Goal: Task Accomplishment & Management: Manage account settings

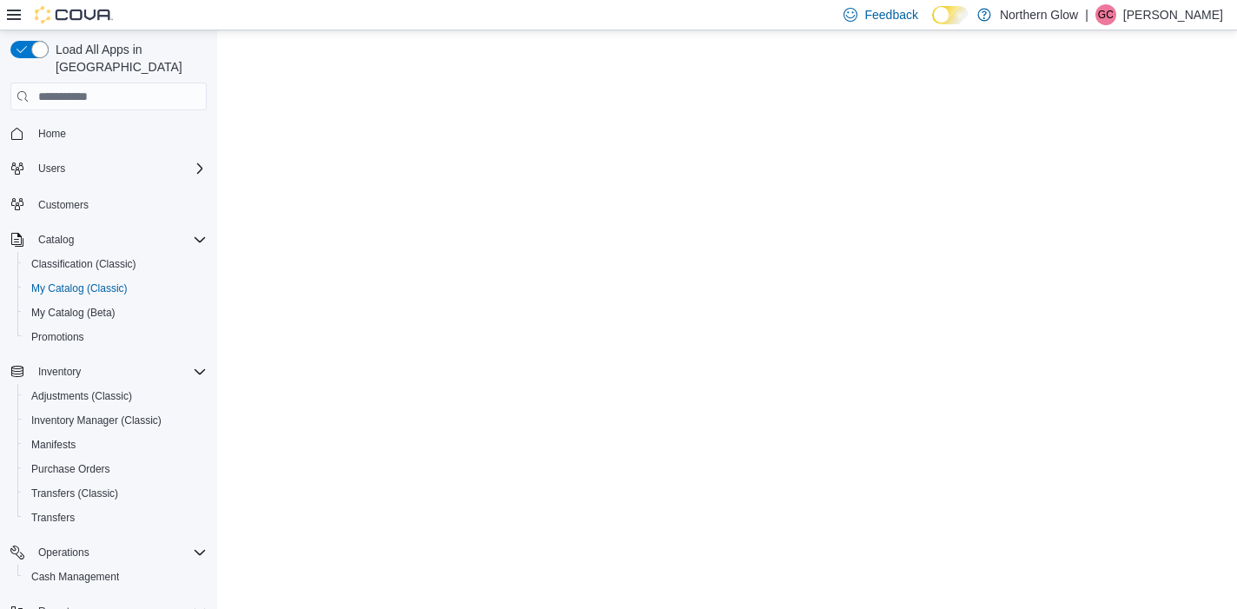
select select "**********"
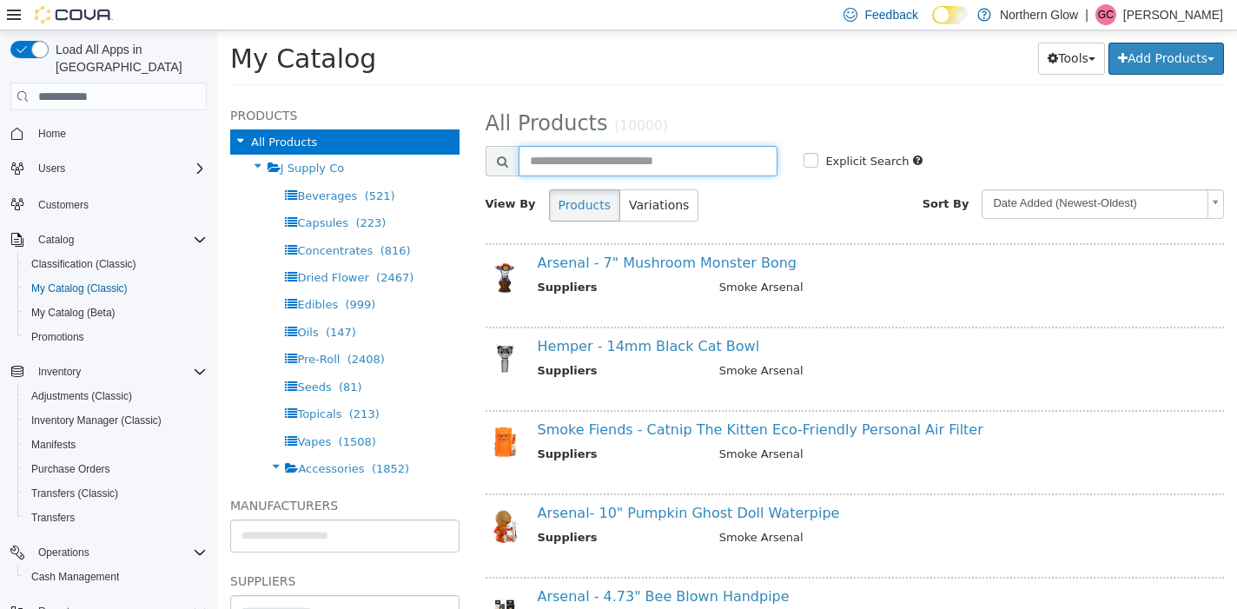
click at [628, 164] on input "text" at bounding box center [648, 161] width 260 height 30
type input "*****"
select select "**********"
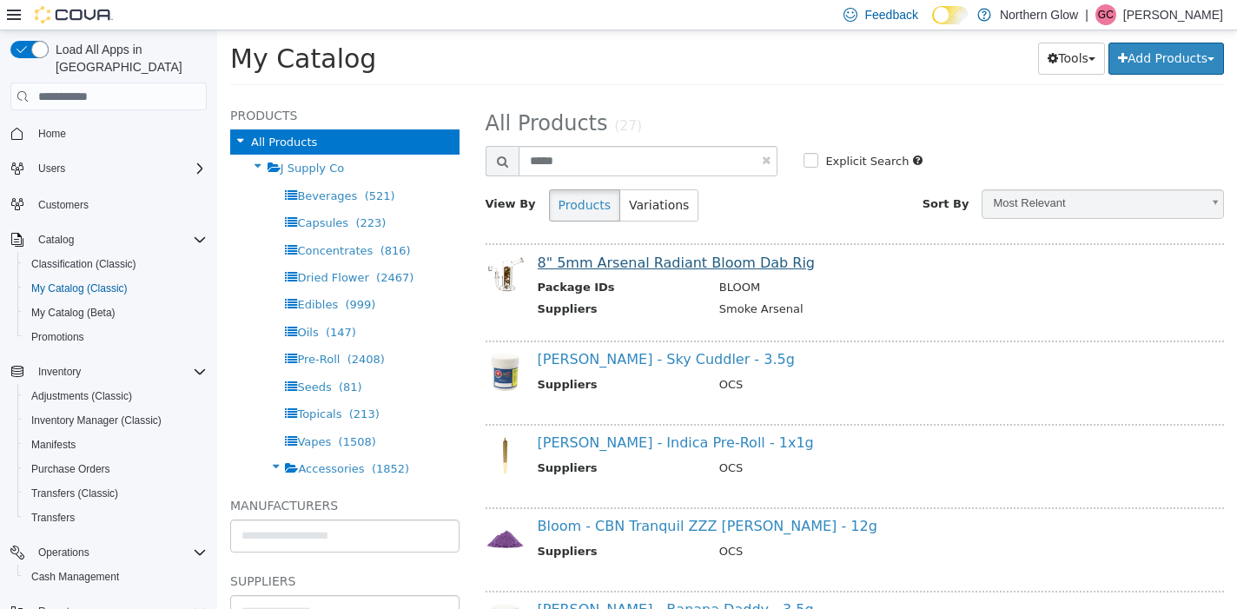
click at [652, 265] on link "8" 5mm Arsenal Radiant Bloom Dab Rig" at bounding box center [676, 262] width 277 height 17
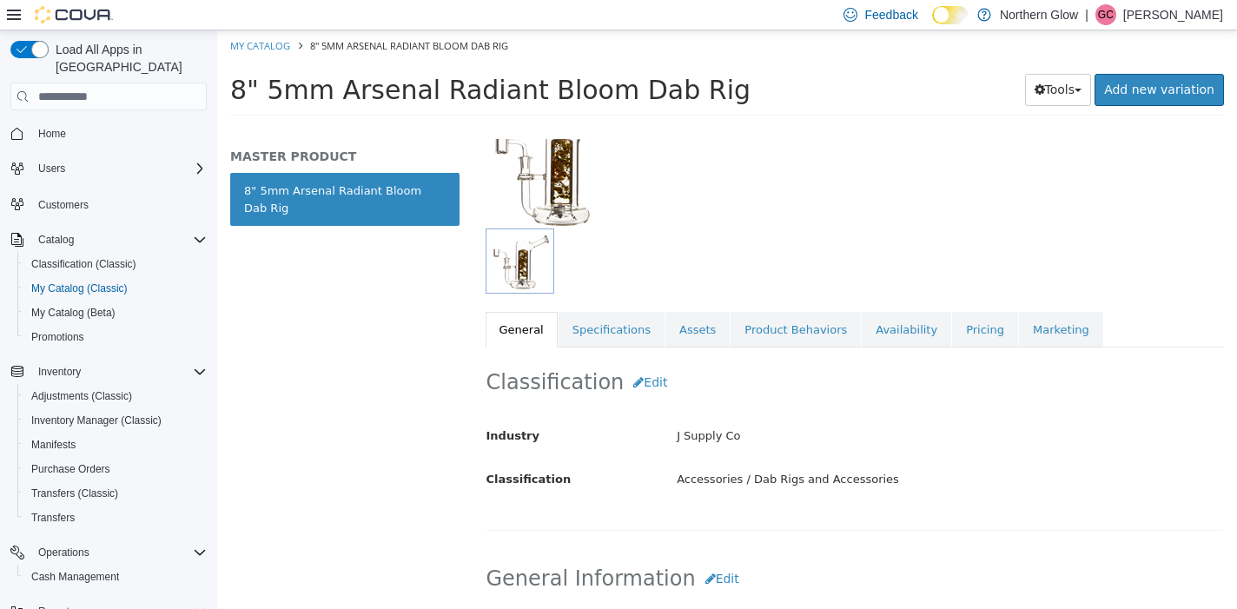
scroll to position [153, 0]
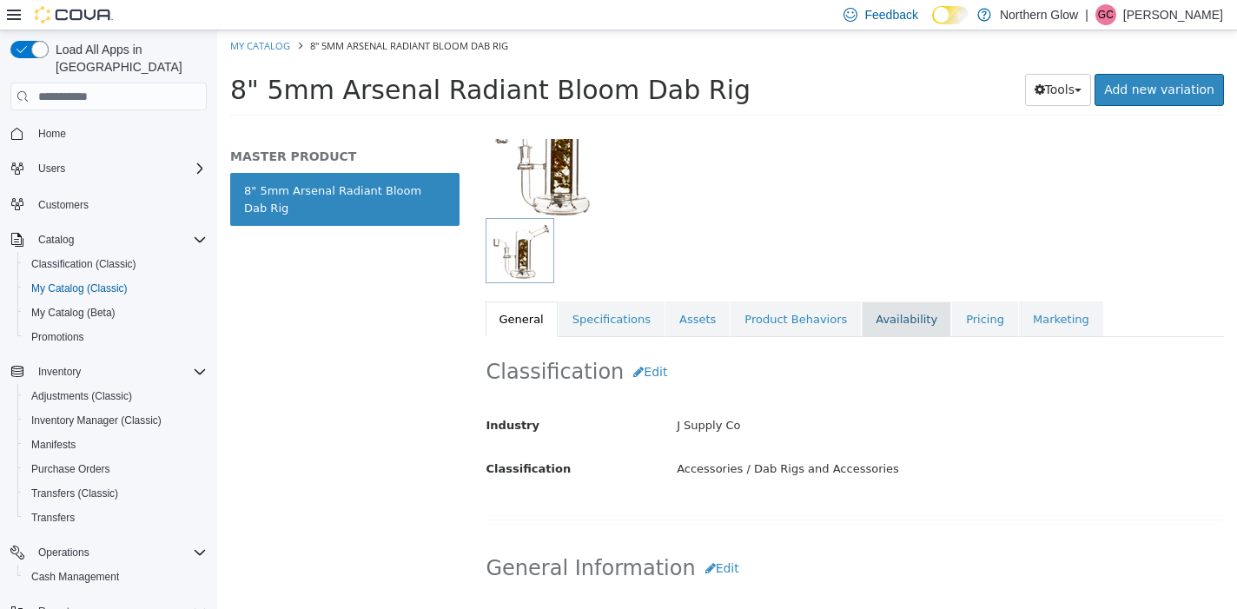
click at [885, 320] on link "Availability" at bounding box center [906, 319] width 89 height 36
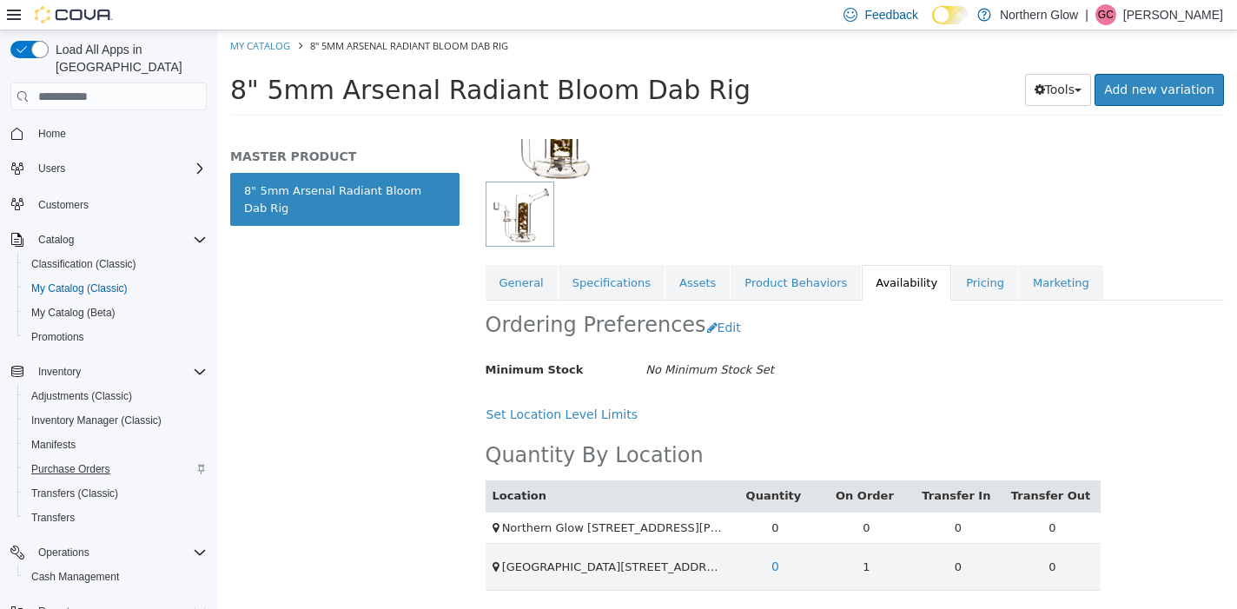
scroll to position [17, 0]
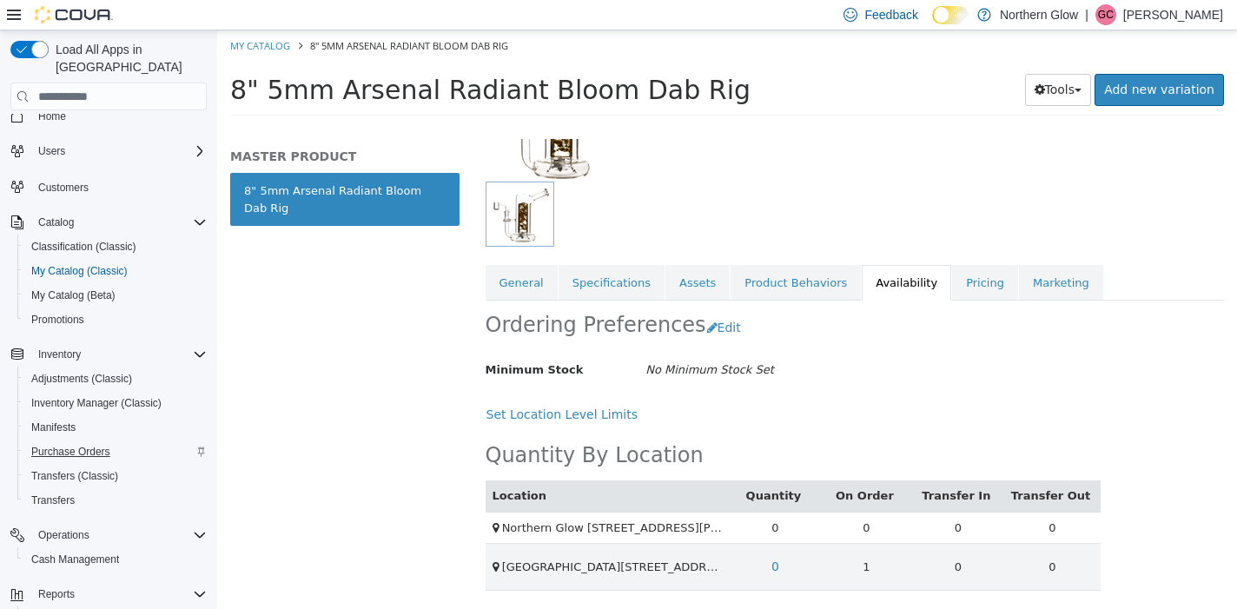
click at [65, 445] on span "Purchase Orders" at bounding box center [70, 452] width 79 height 14
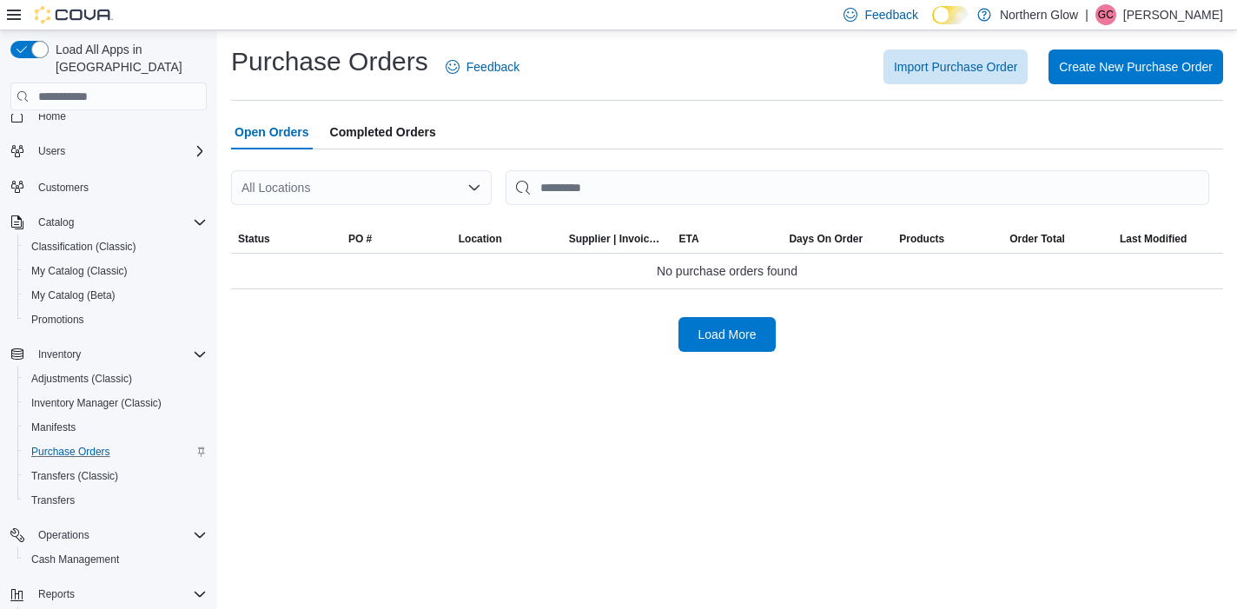
click at [419, 172] on div "All Locations" at bounding box center [361, 187] width 261 height 35
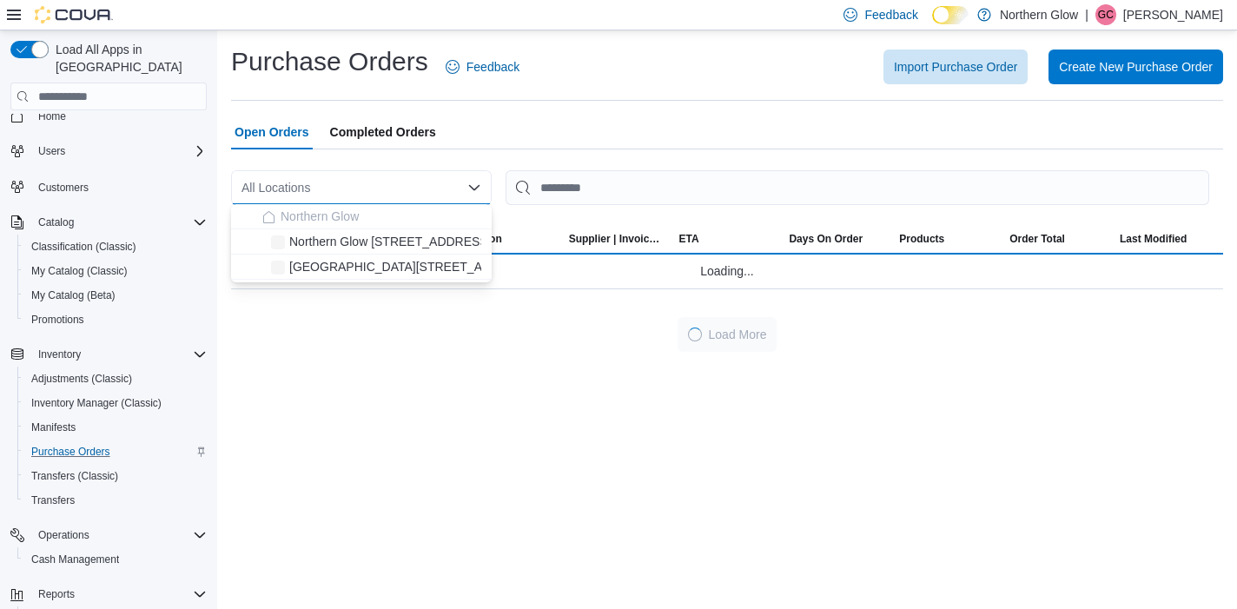
click at [419, 176] on div "All Locations Combo box. Selected. Combo box input. All Locations. Type some te…" at bounding box center [361, 187] width 261 height 35
click at [443, 263] on span "[GEOGRAPHIC_DATA][STREET_ADDRESS]" at bounding box center [412, 266] width 247 height 17
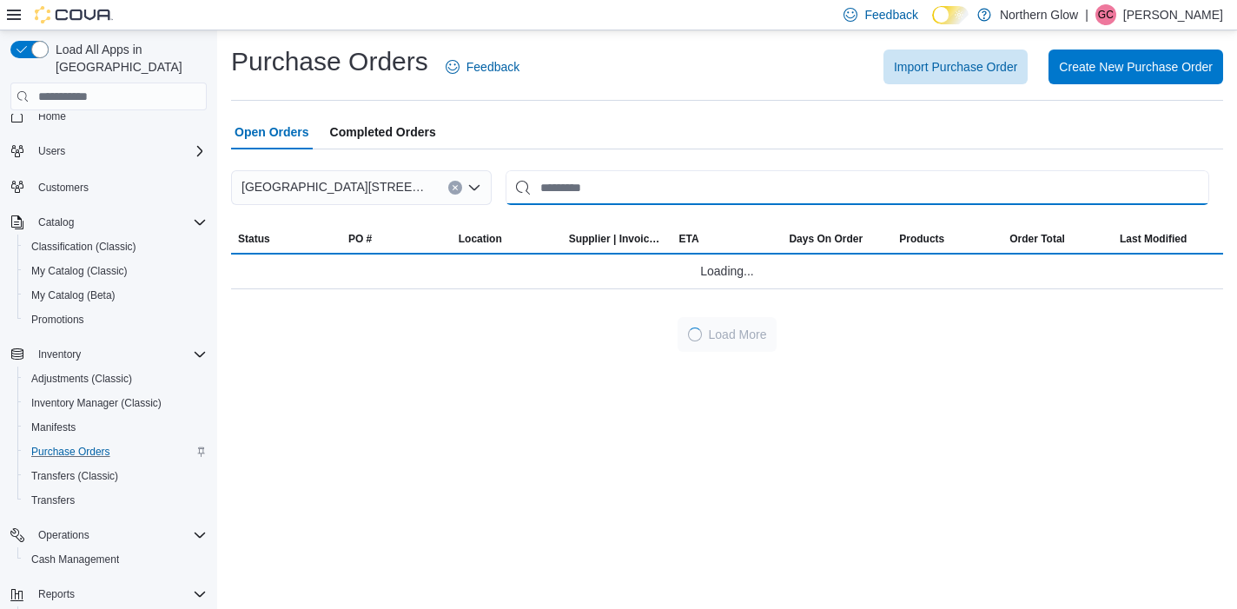
click at [639, 189] on input "This is a search bar. After typing your query, hit enter to filter the results …" at bounding box center [856, 187] width 703 height 35
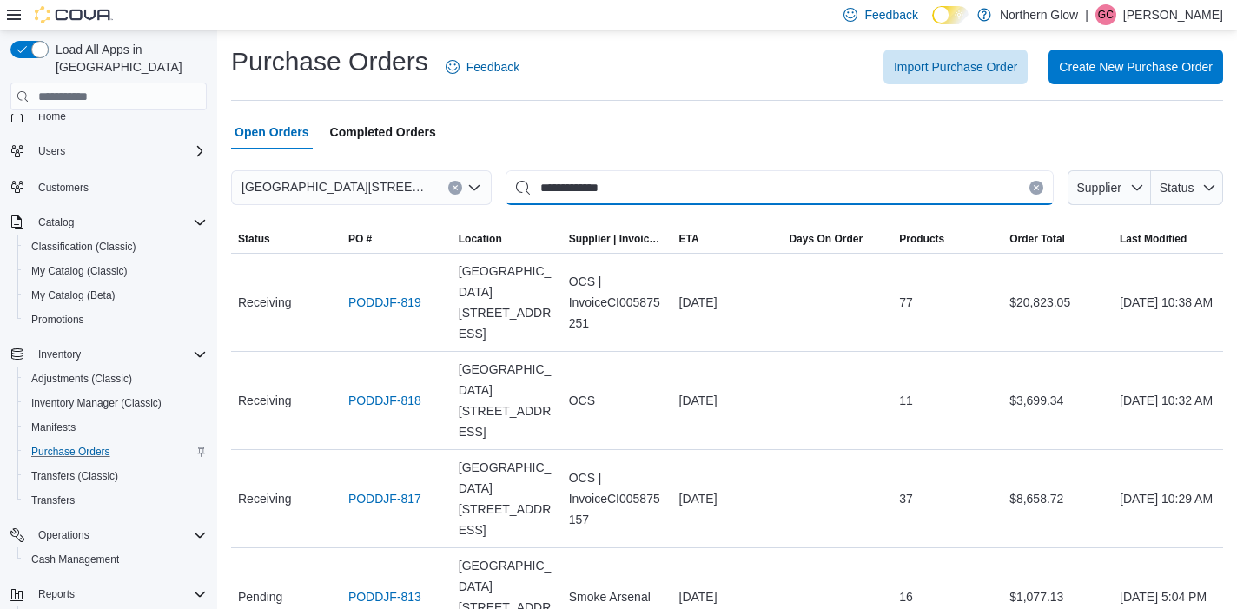
type input "**********"
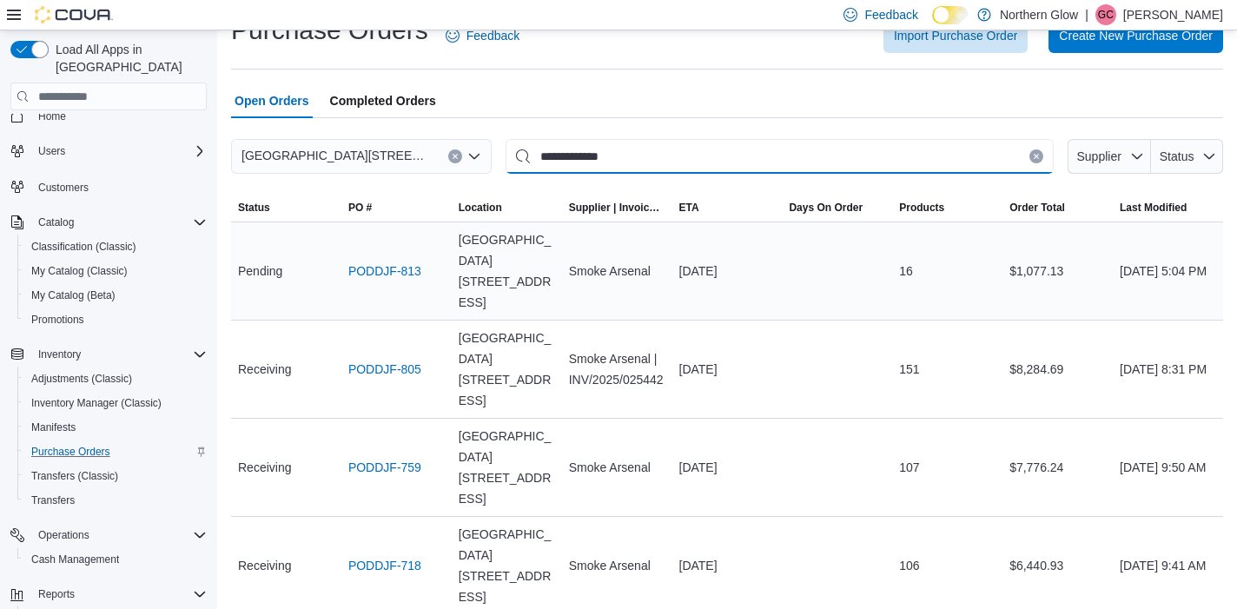
scroll to position [30, 0]
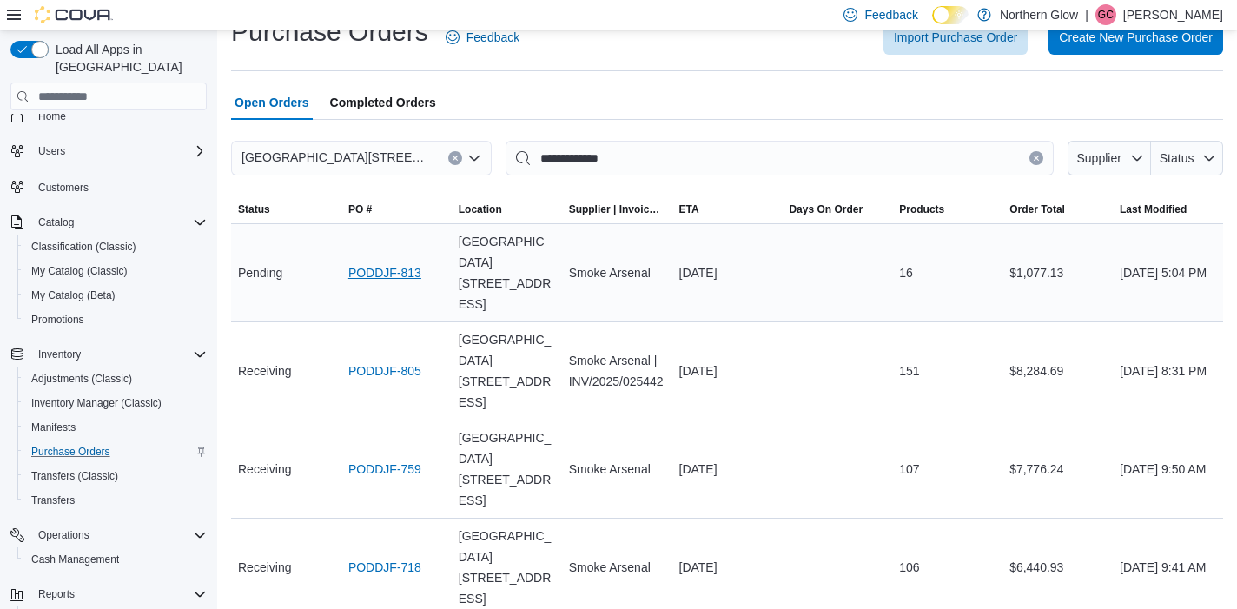
click at [402, 268] on link "PODDJF-813" at bounding box center [384, 272] width 73 height 21
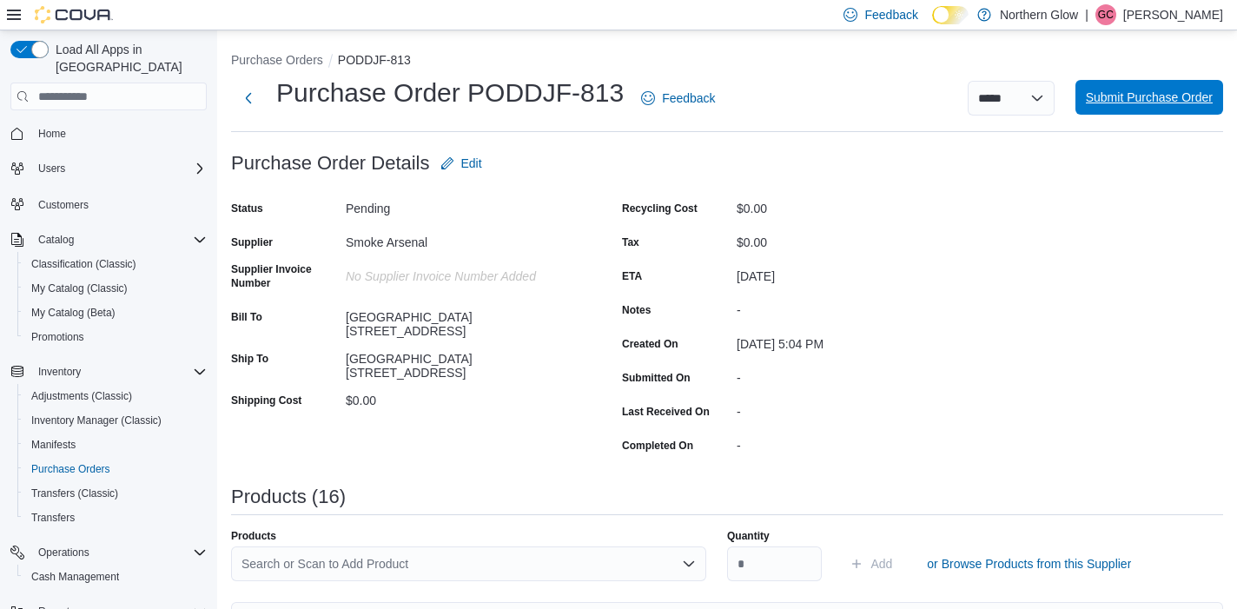
click at [1150, 107] on span "Submit Purchase Order" at bounding box center [1149, 97] width 127 height 35
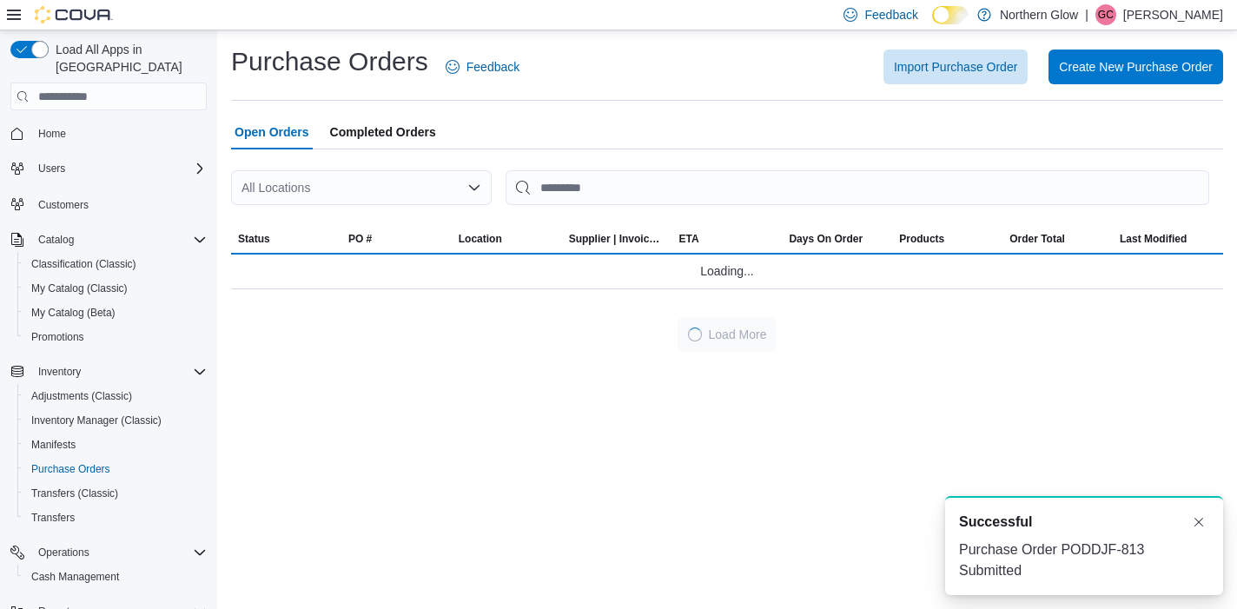
click at [463, 182] on div "All Locations" at bounding box center [361, 187] width 261 height 35
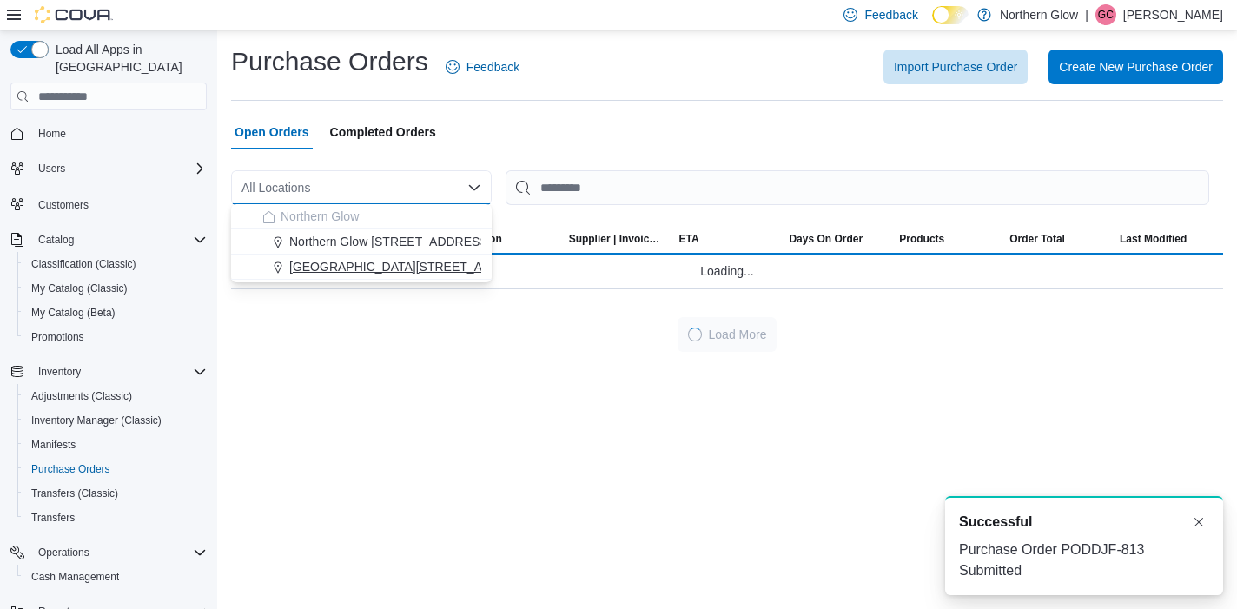
click at [457, 271] on span "[GEOGRAPHIC_DATA][STREET_ADDRESS]" at bounding box center [412, 266] width 247 height 17
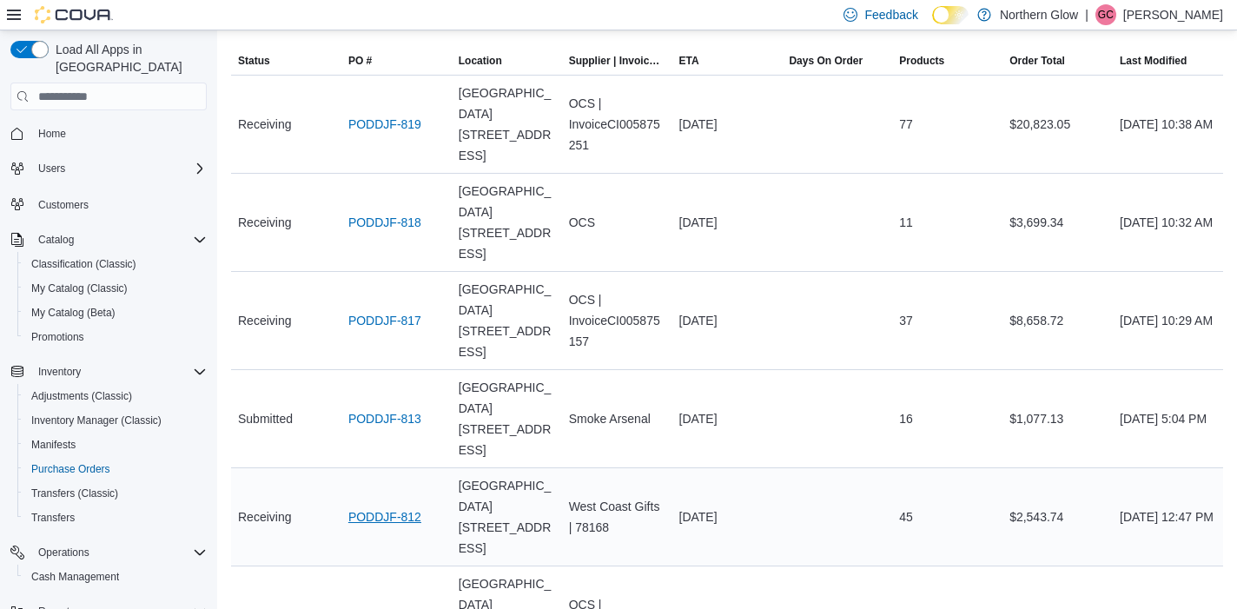
scroll to position [182, 0]
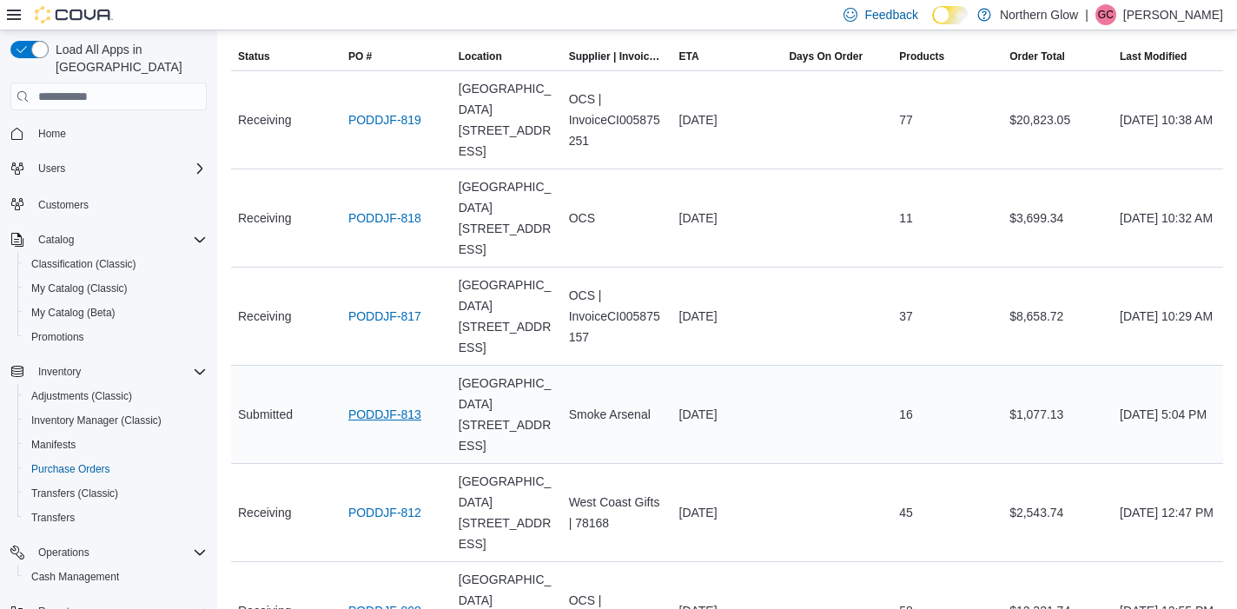
click at [380, 404] on link "PODDJF-813" at bounding box center [384, 414] width 73 height 21
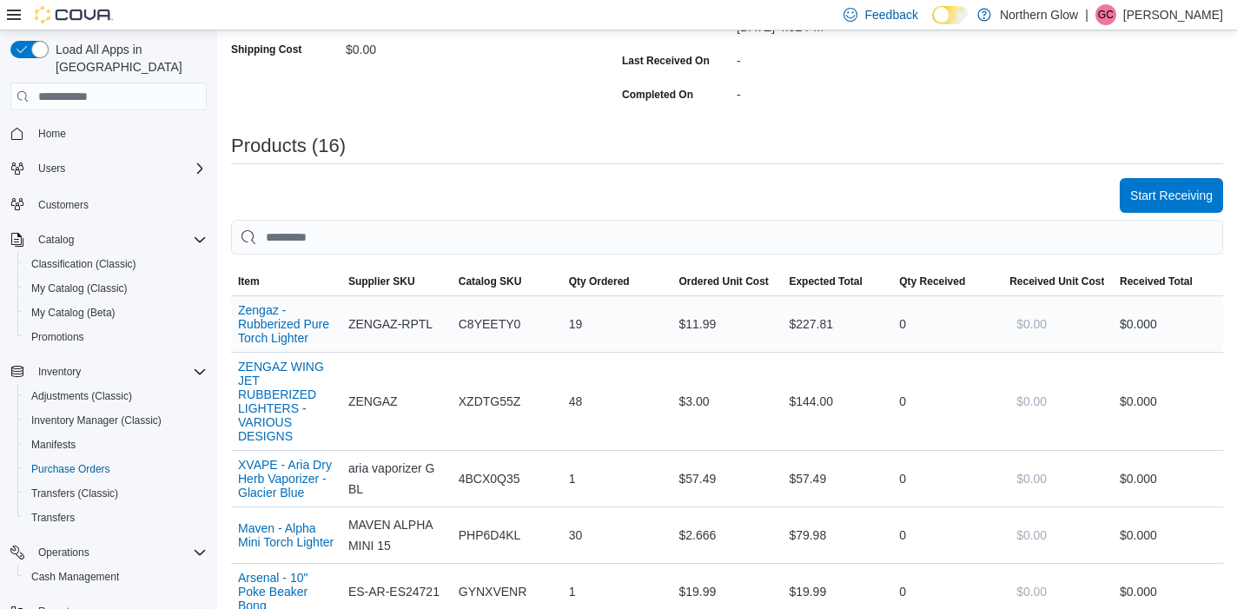
scroll to position [379, 0]
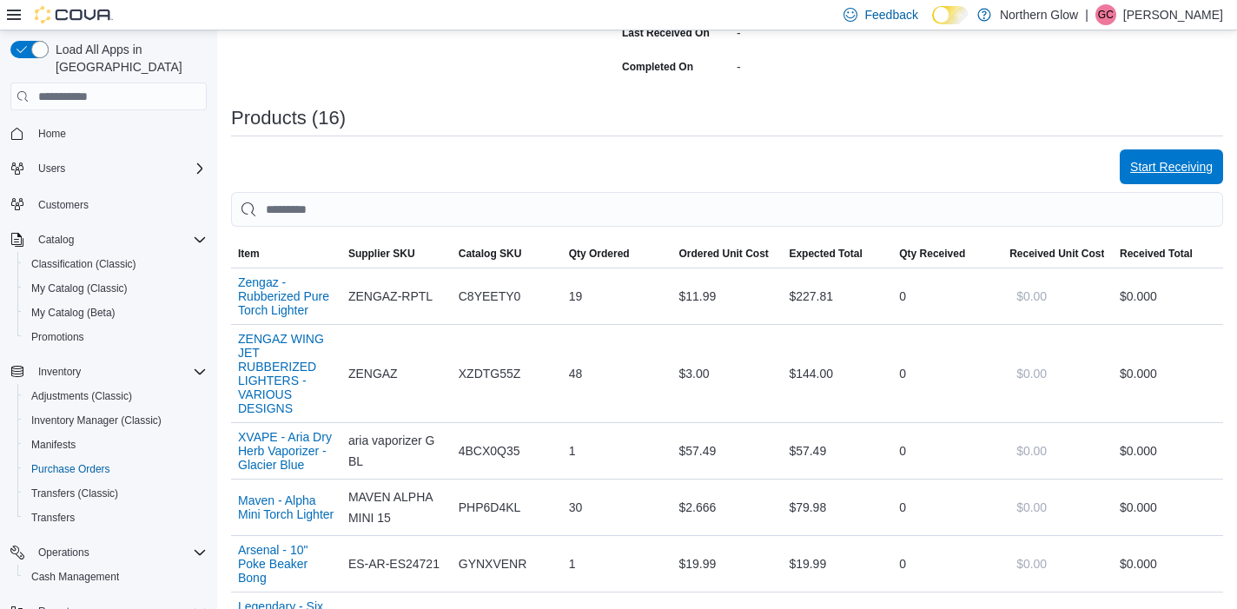
click at [1134, 163] on span "Start Receiving" at bounding box center [1171, 166] width 83 height 17
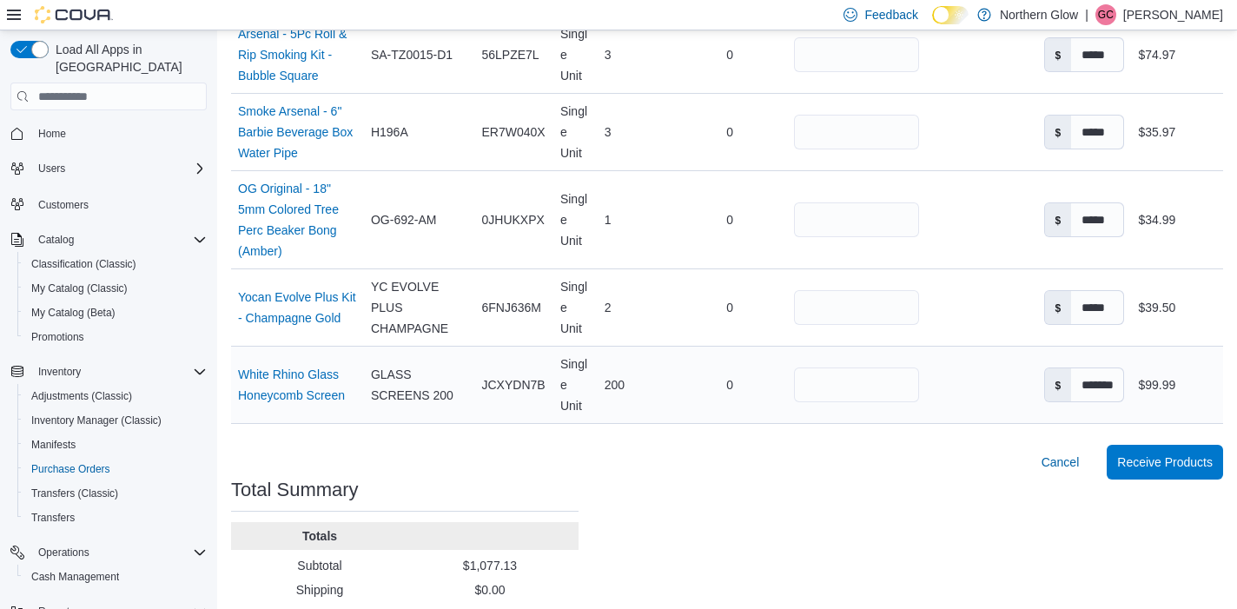
scroll to position [1455, 0]
click at [1166, 453] on span "Receive Products" at bounding box center [1165, 461] width 96 height 17
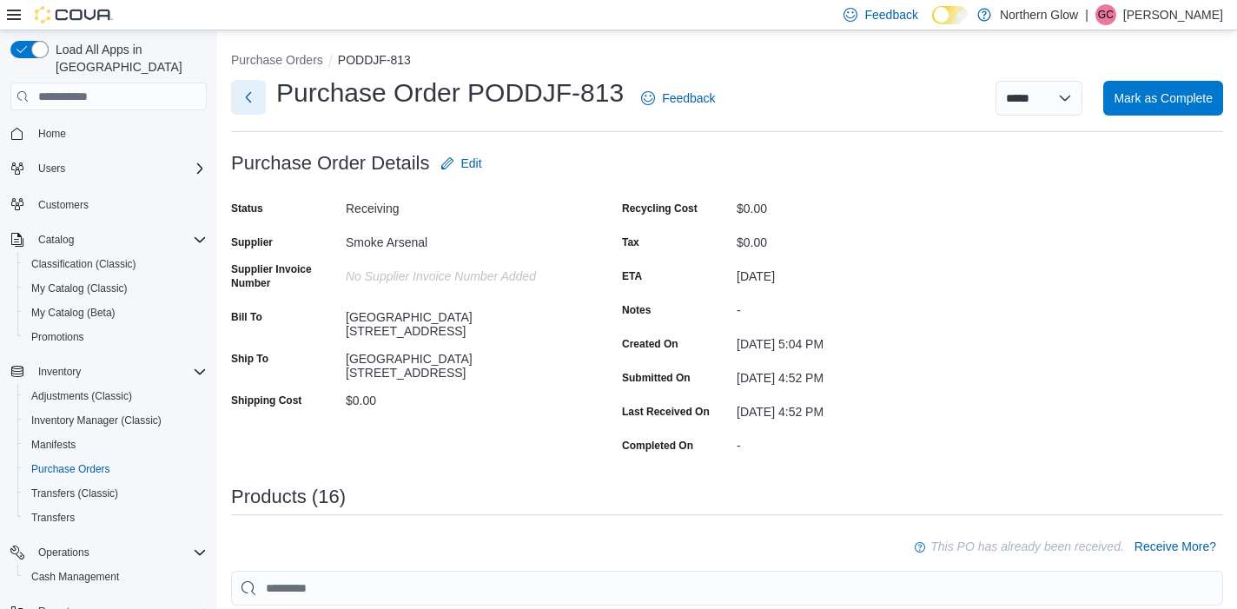
click at [245, 99] on button "Next" at bounding box center [248, 97] width 35 height 35
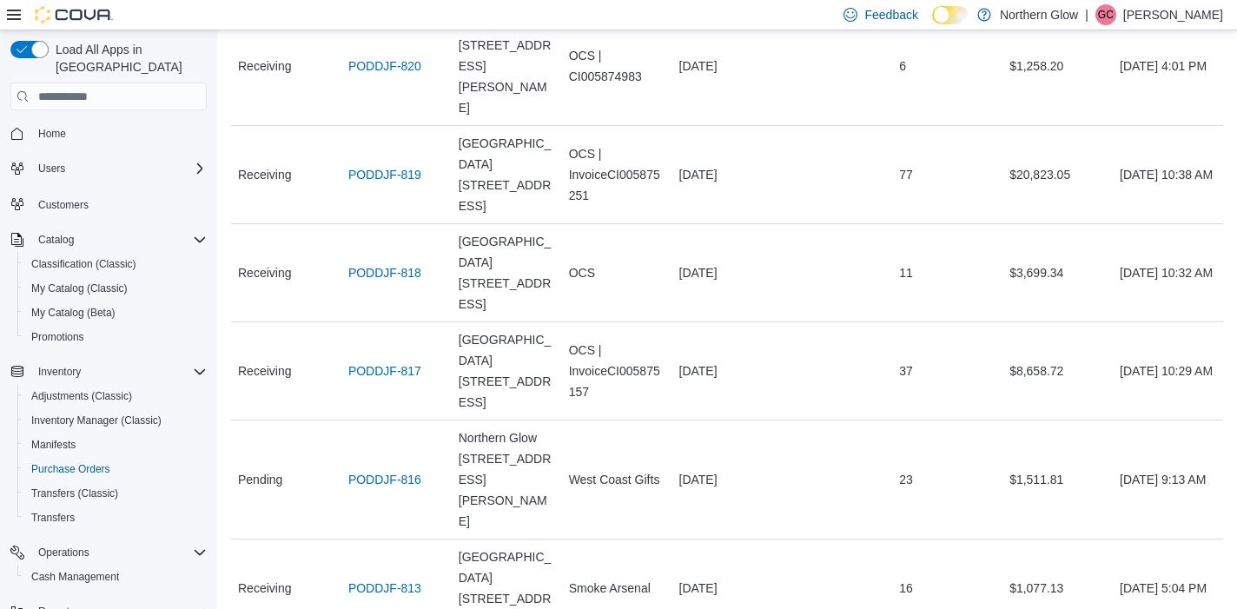
scroll to position [477, 0]
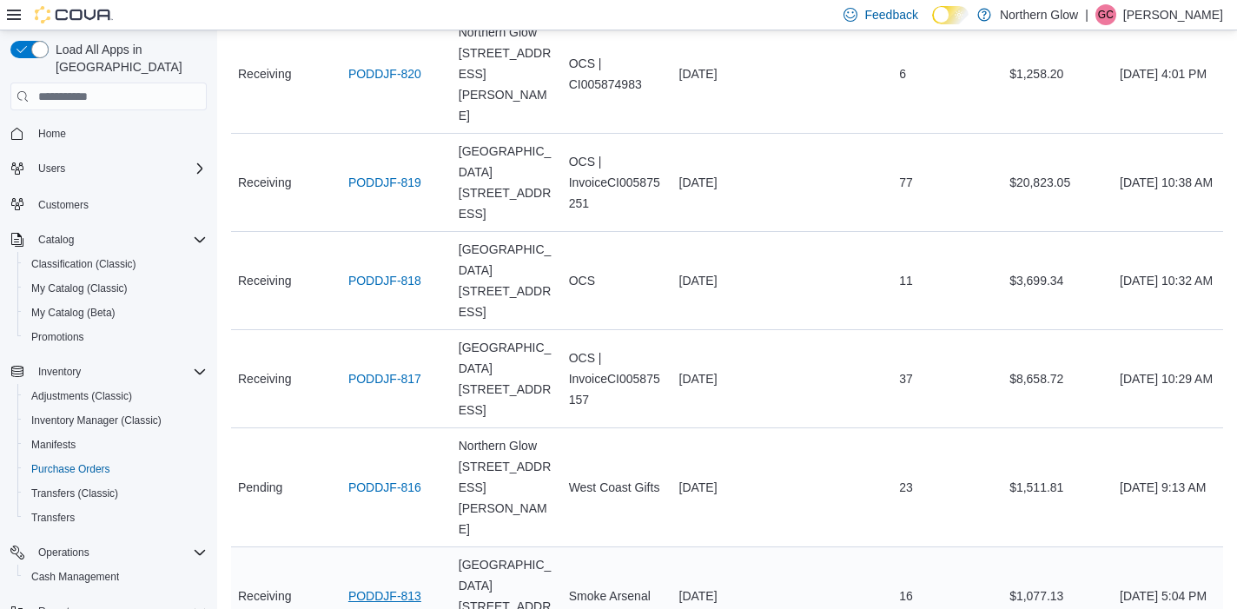
click at [390, 585] on link "PODDJF-813" at bounding box center [384, 595] width 73 height 21
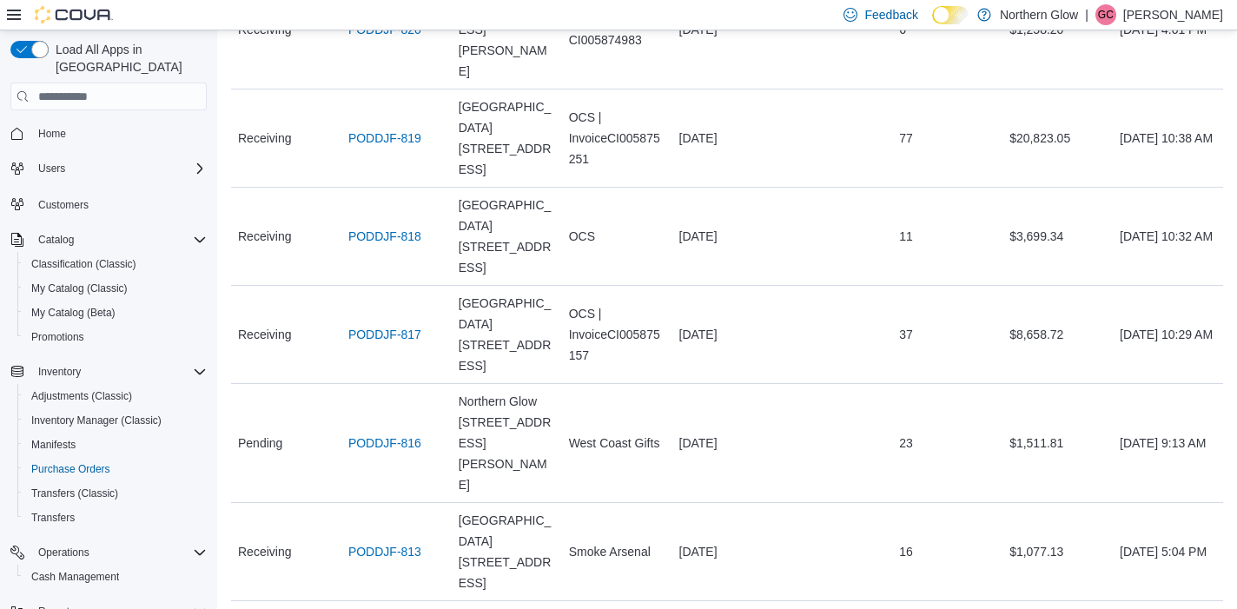
scroll to position [522, 0]
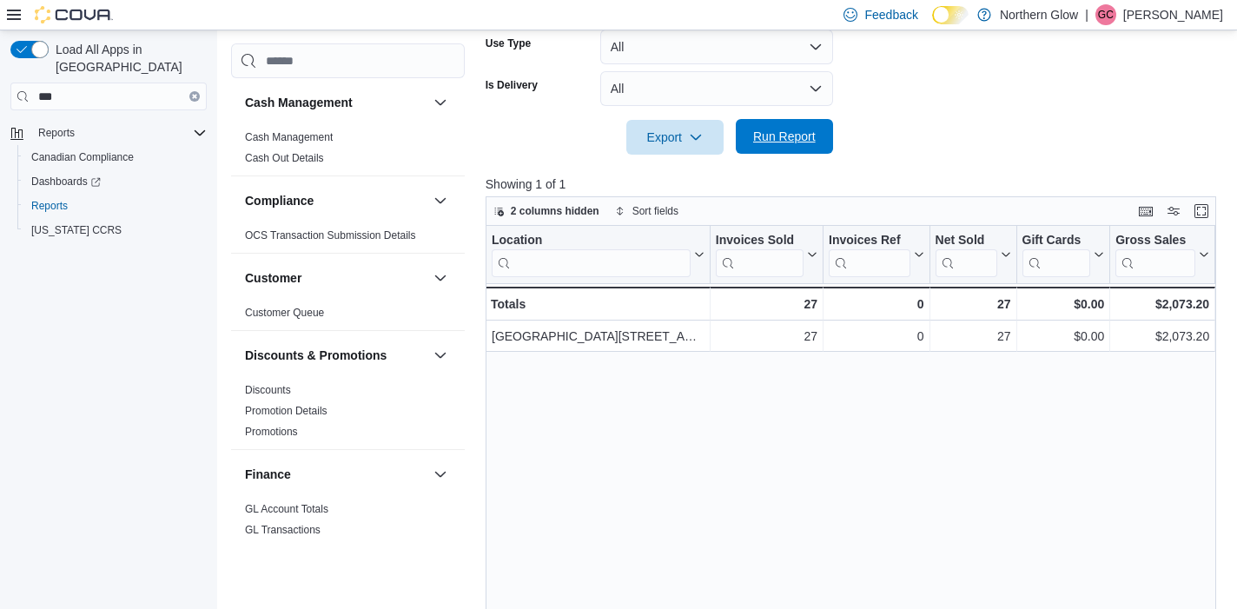
scroll to position [563, 0]
click at [785, 136] on span "Run Report" at bounding box center [784, 136] width 63 height 17
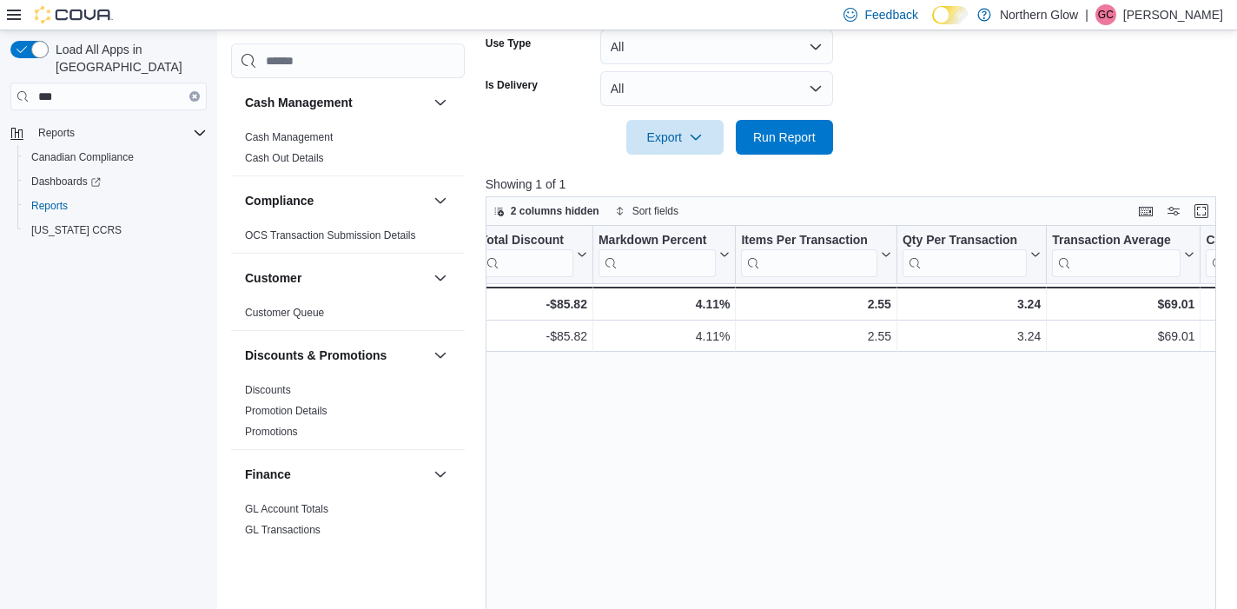
scroll to position [0, 1350]
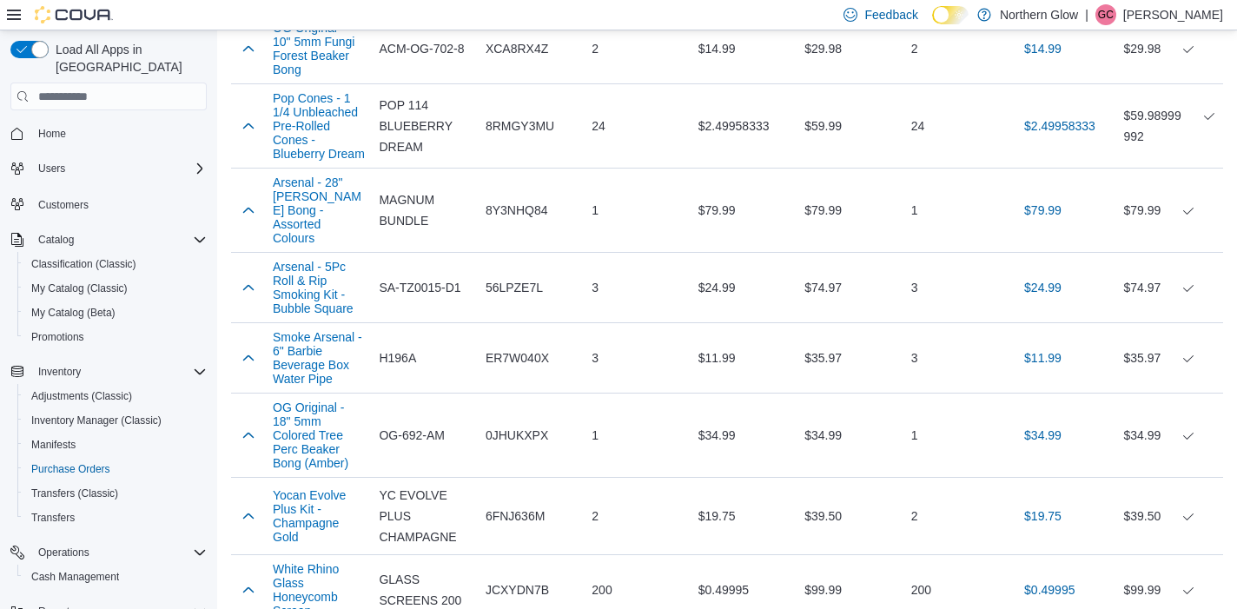
scroll to position [921, 0]
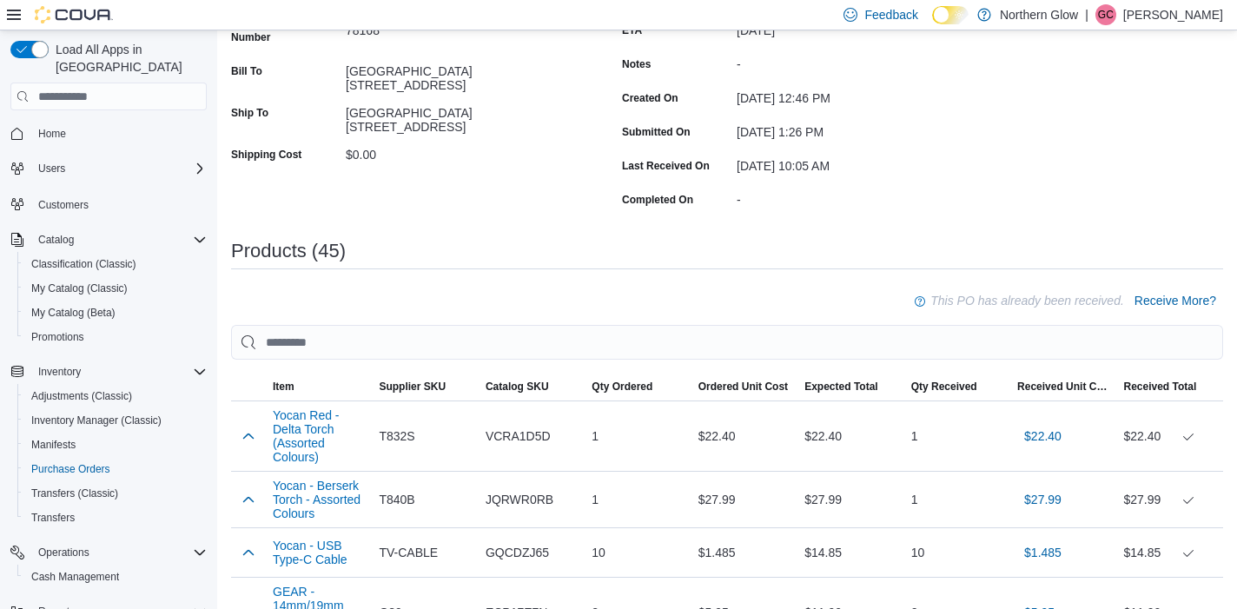
scroll to position [252, 0]
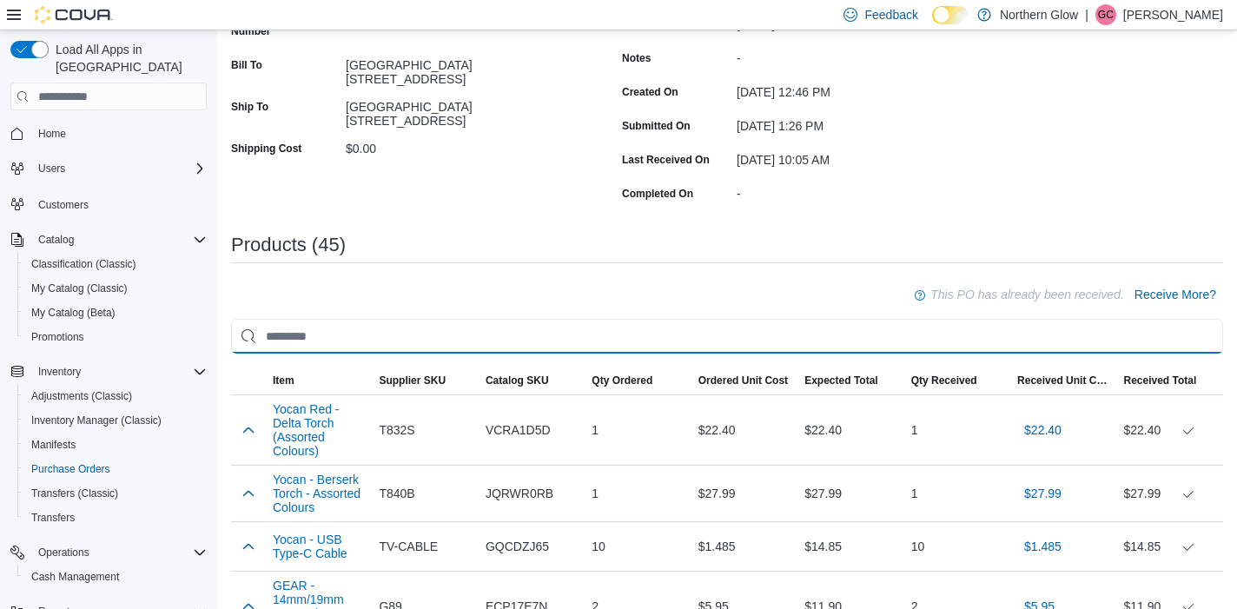
click at [468, 327] on input "search" at bounding box center [727, 336] width 992 height 35
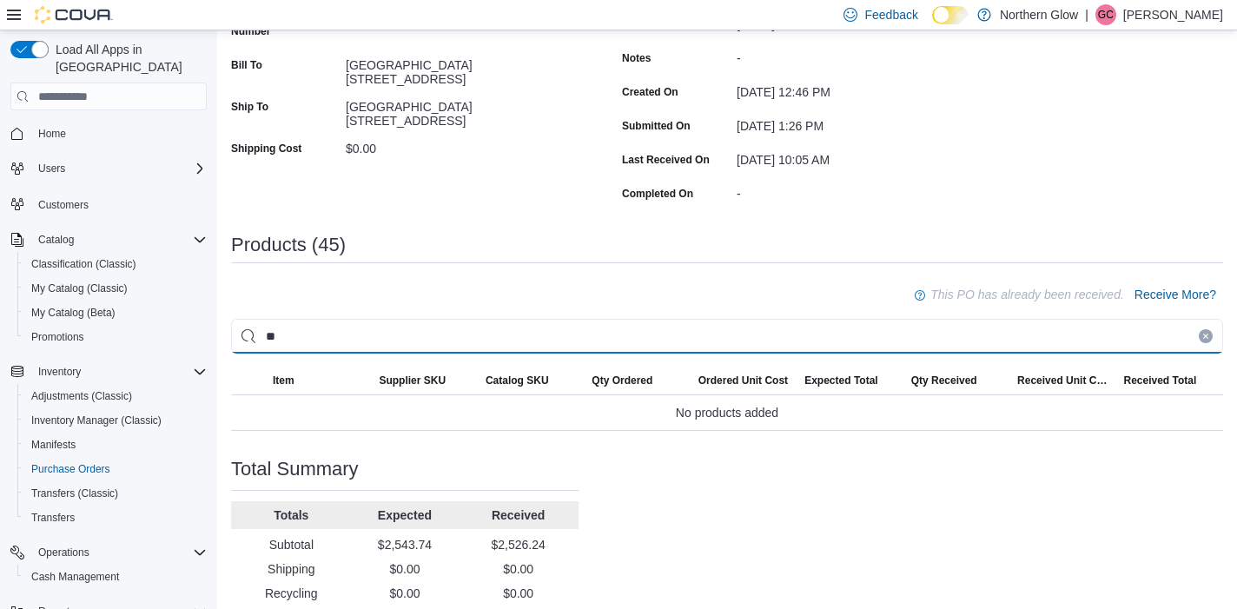
type input "*"
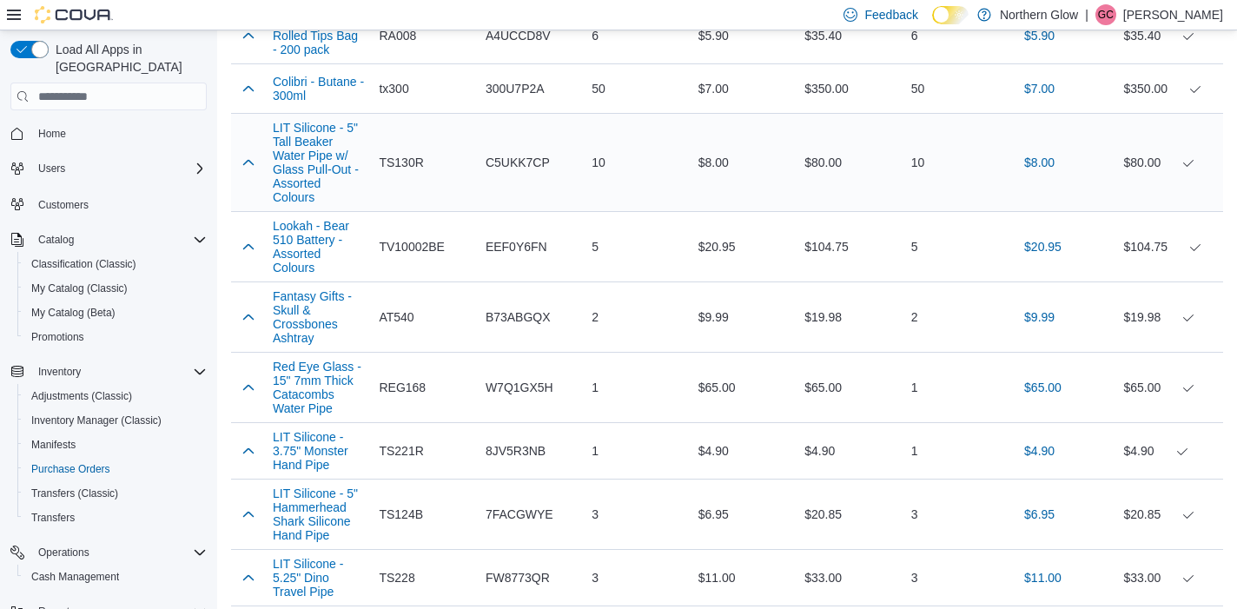
scroll to position [1537, 0]
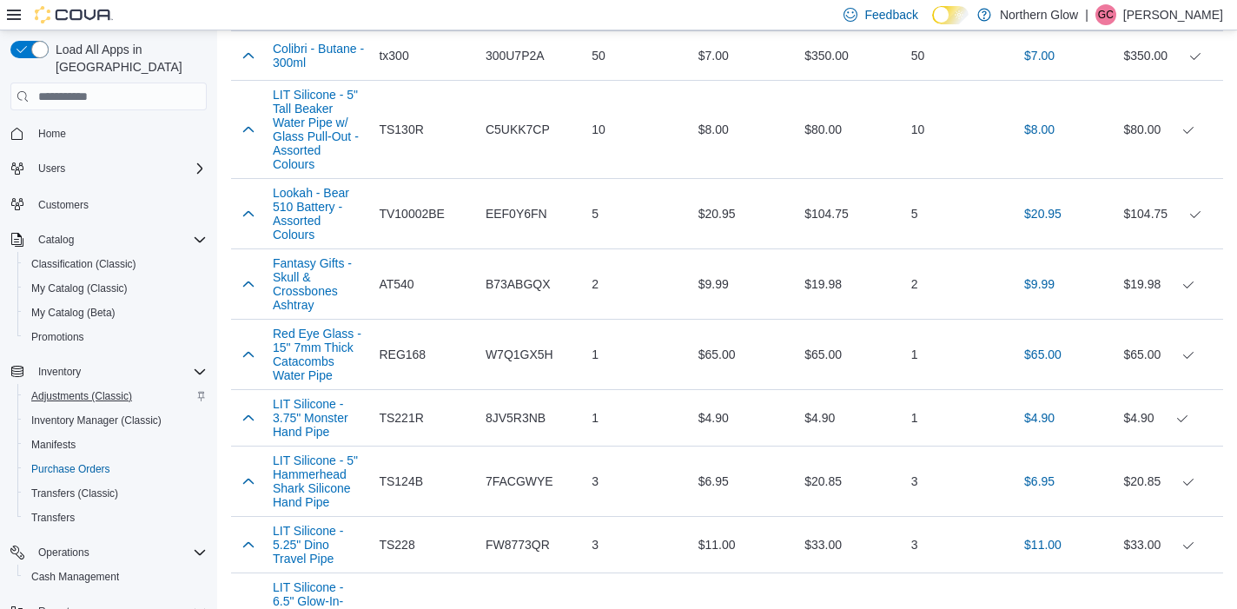
click at [66, 389] on span "Adjustments (Classic)" at bounding box center [81, 396] width 101 height 14
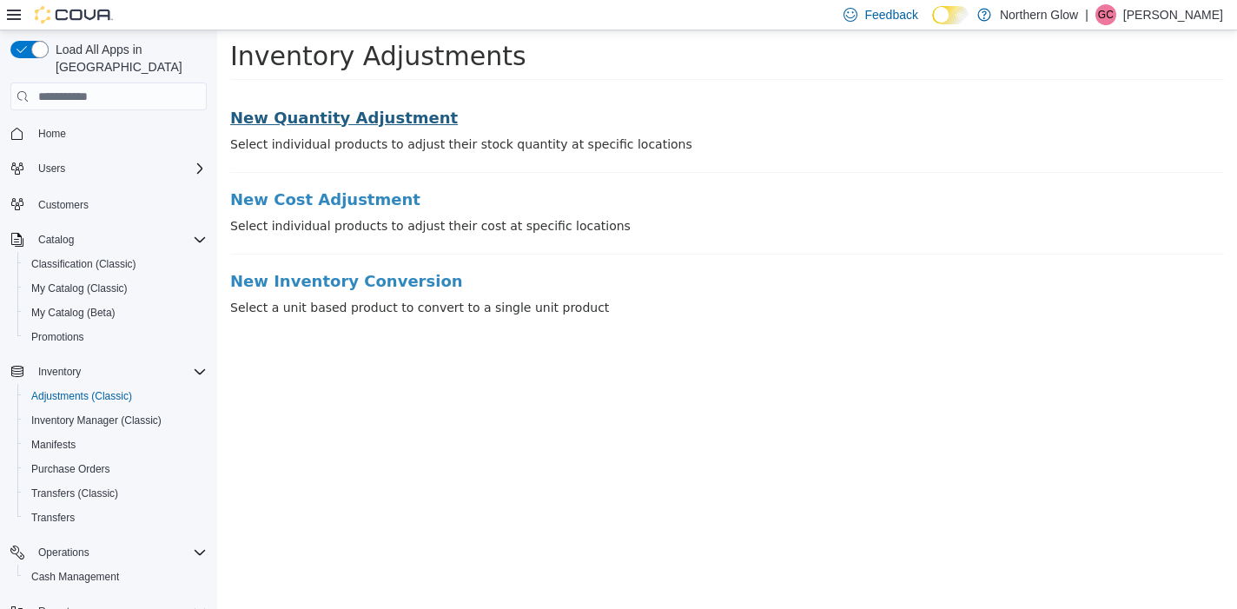
click at [352, 126] on h3 "New Quantity Adjustment" at bounding box center [727, 117] width 994 height 17
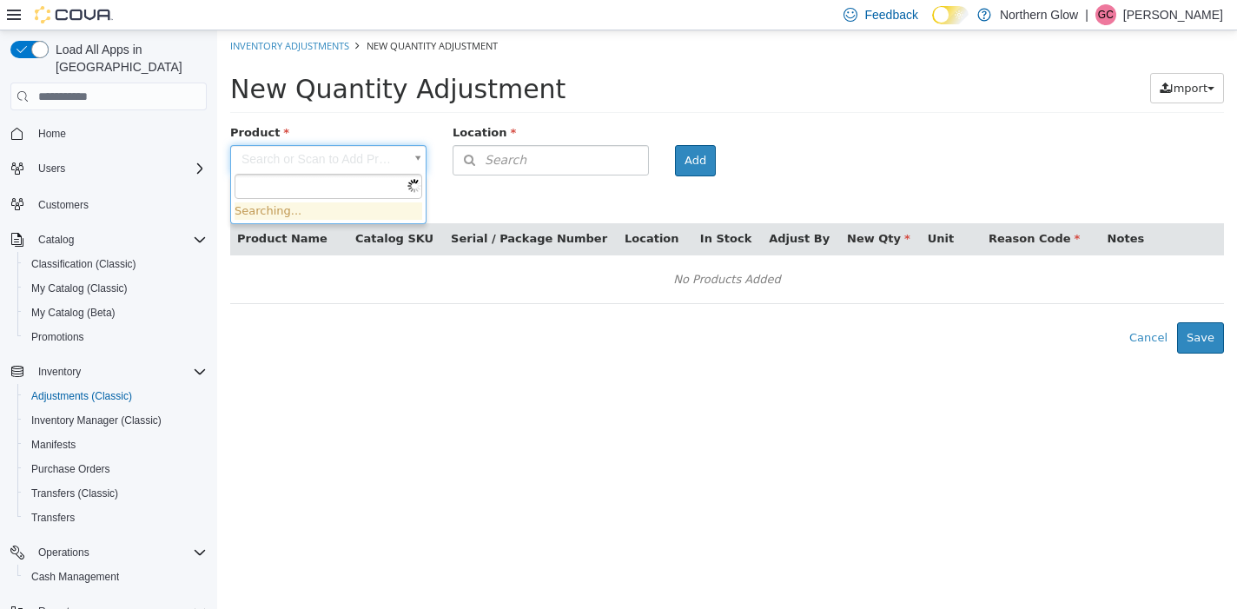
click at [307, 164] on body "× Inventory Adjustments New Quantity Adjustment New Quantity Adjustment Import …" at bounding box center [727, 191] width 1020 height 323
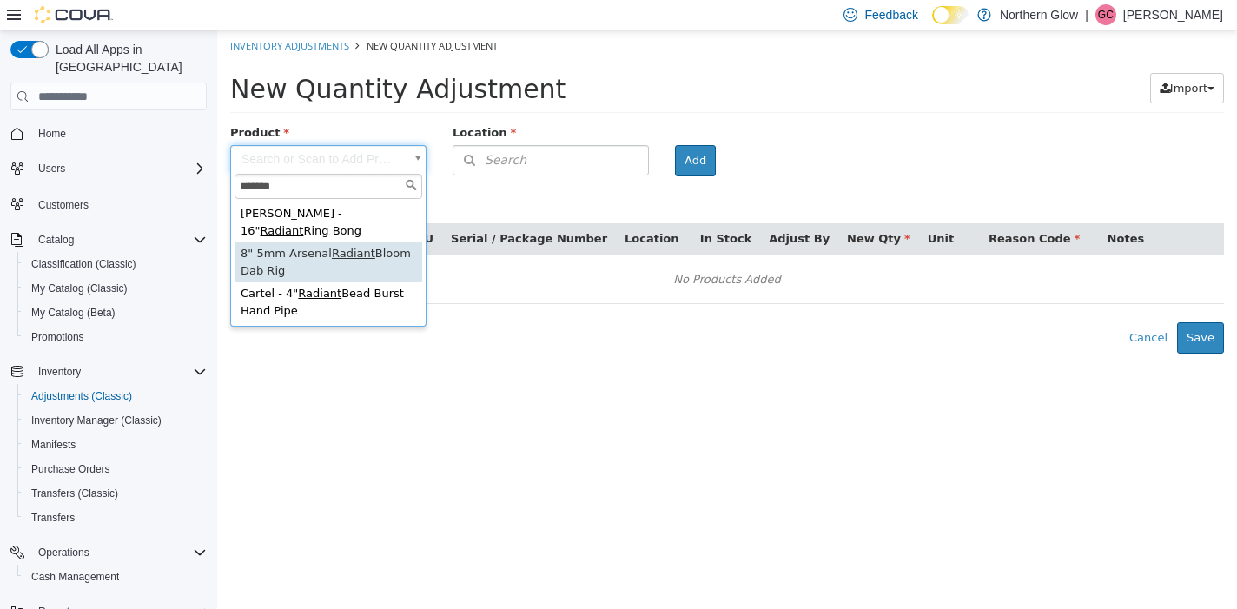
type input "*******"
type input "**********"
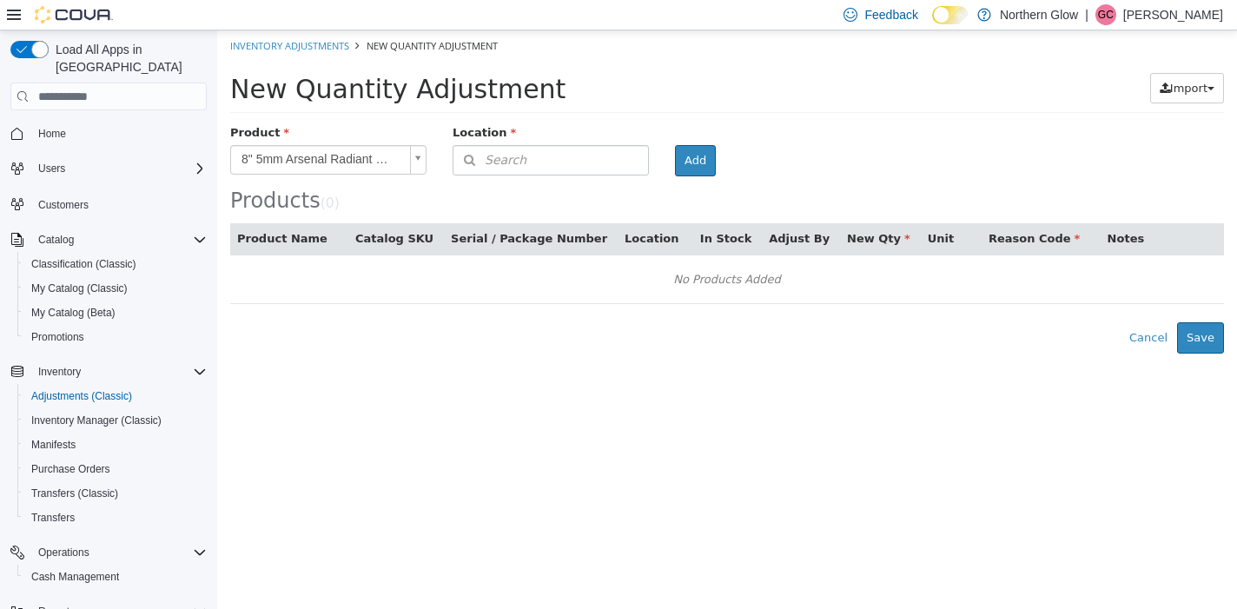
click at [540, 146] on button "Search" at bounding box center [550, 160] width 196 height 30
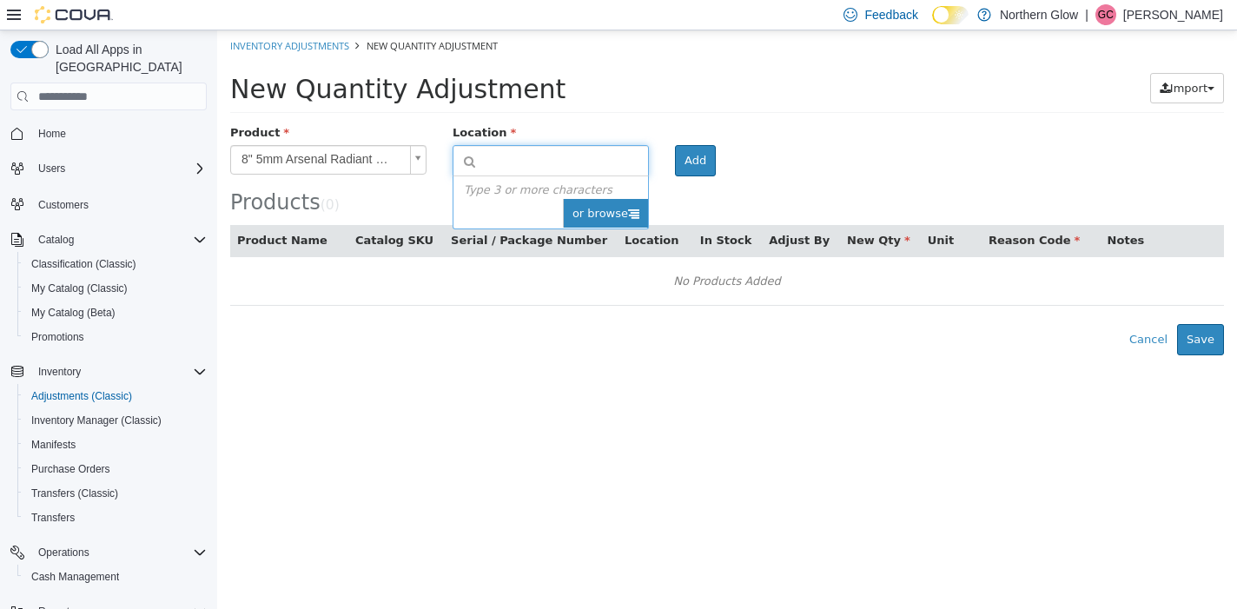
click at [620, 201] on span "or browse" at bounding box center [605, 214] width 85 height 30
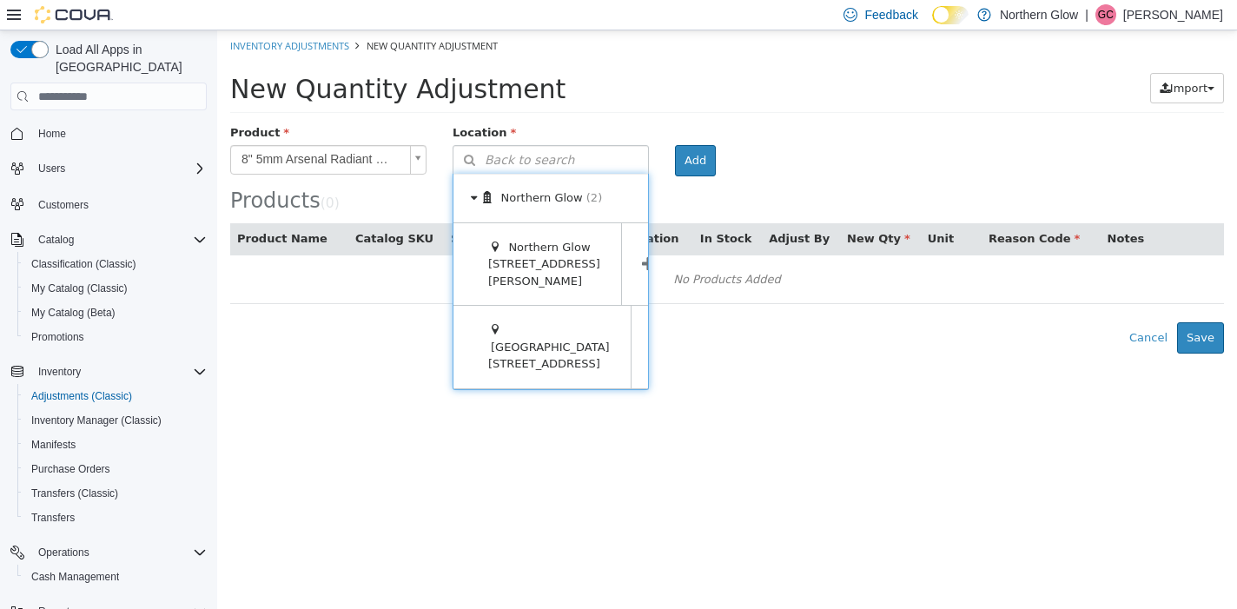
click at [651, 340] on icon at bounding box center [657, 347] width 13 height 17
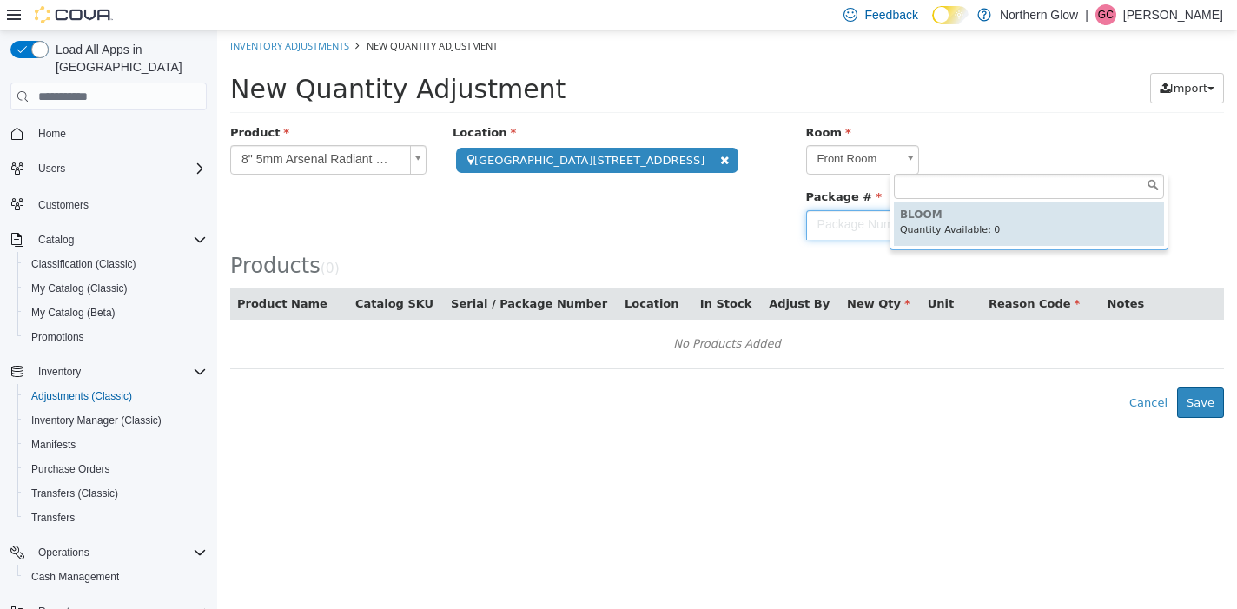
click at [961, 150] on body "**********" at bounding box center [727, 223] width 1020 height 387
type input "*****"
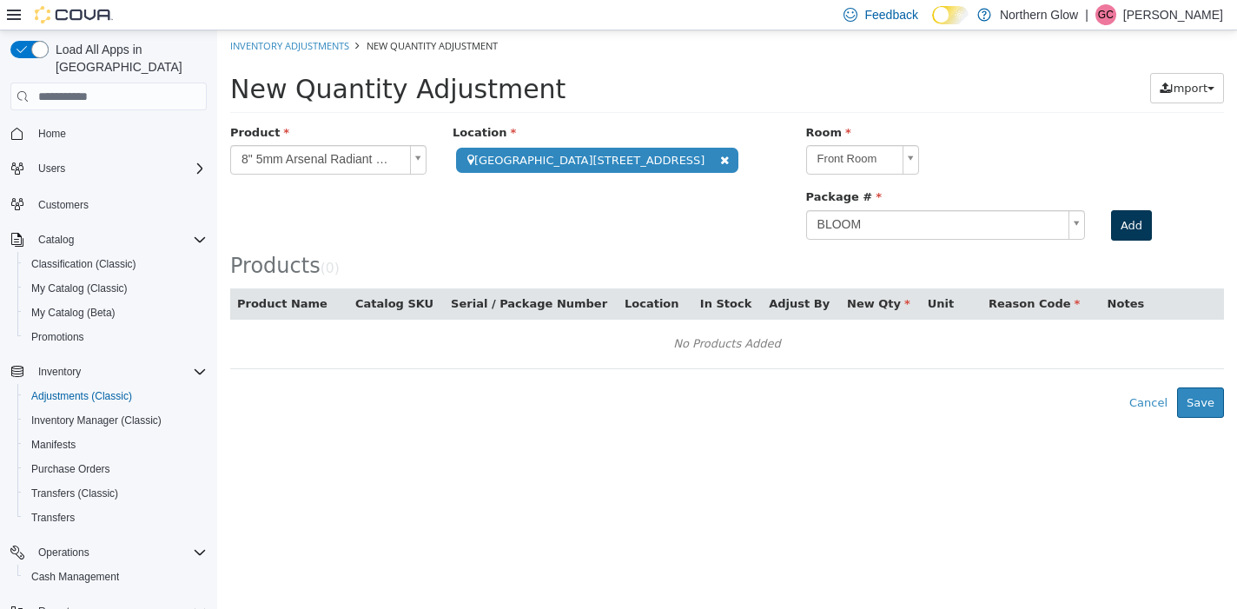
click at [1111, 231] on button "Add" at bounding box center [1131, 225] width 41 height 31
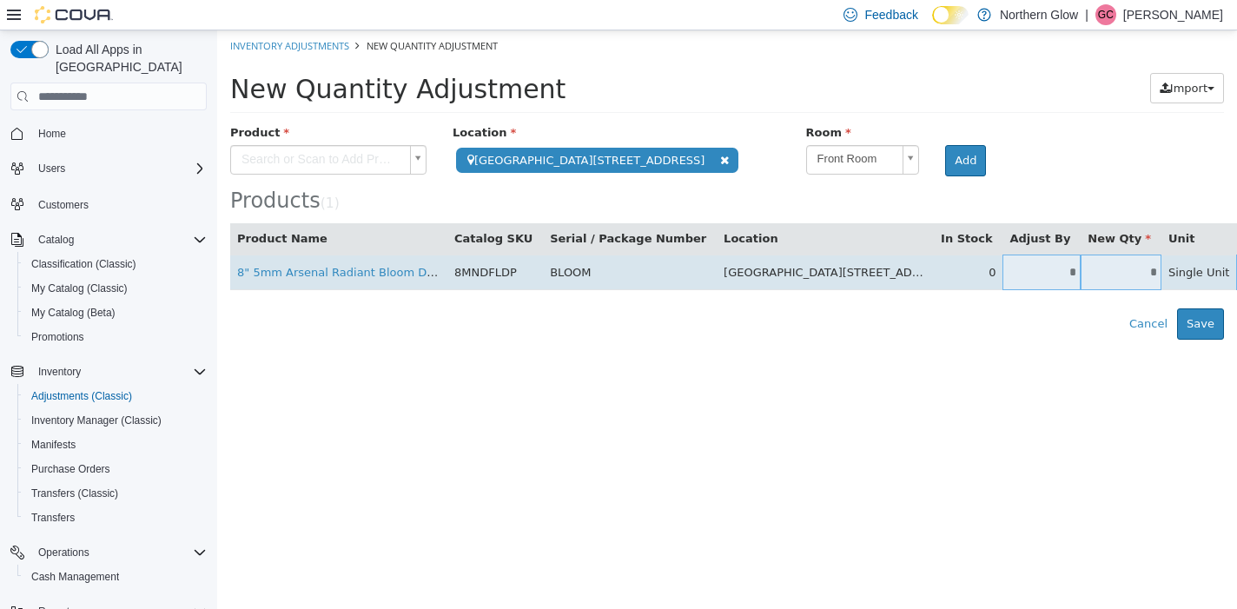
click at [1028, 266] on input "*" at bounding box center [1041, 272] width 78 height 13
type input "*"
click at [1216, 264] on body "**********" at bounding box center [727, 184] width 1020 height 309
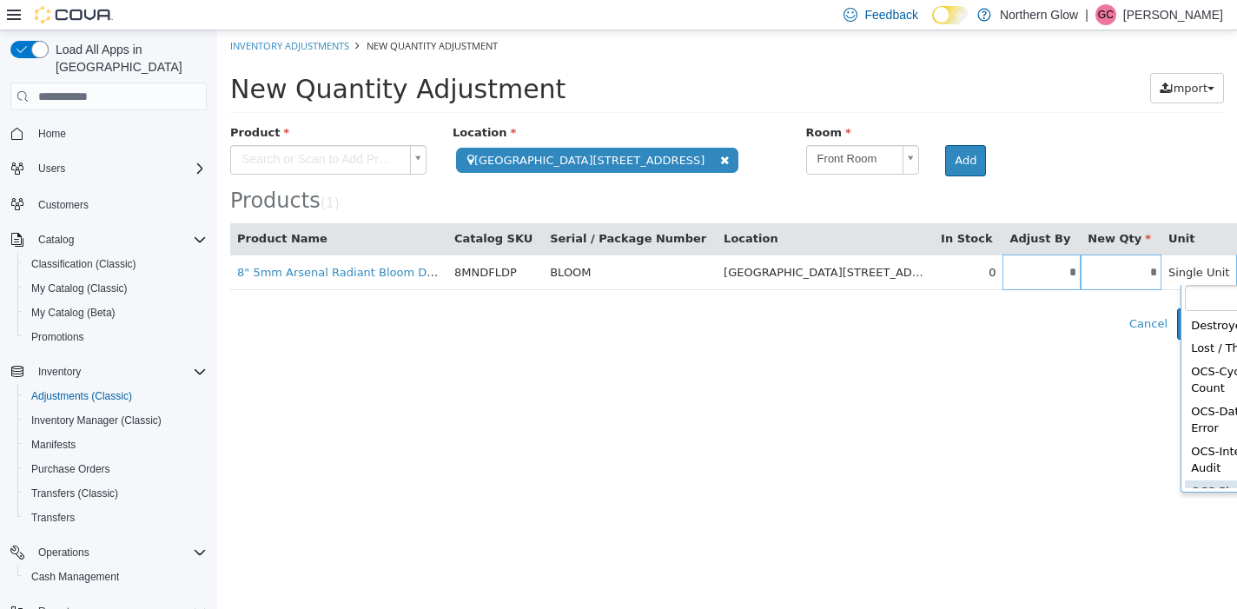
scroll to position [21, 0]
type input "**********"
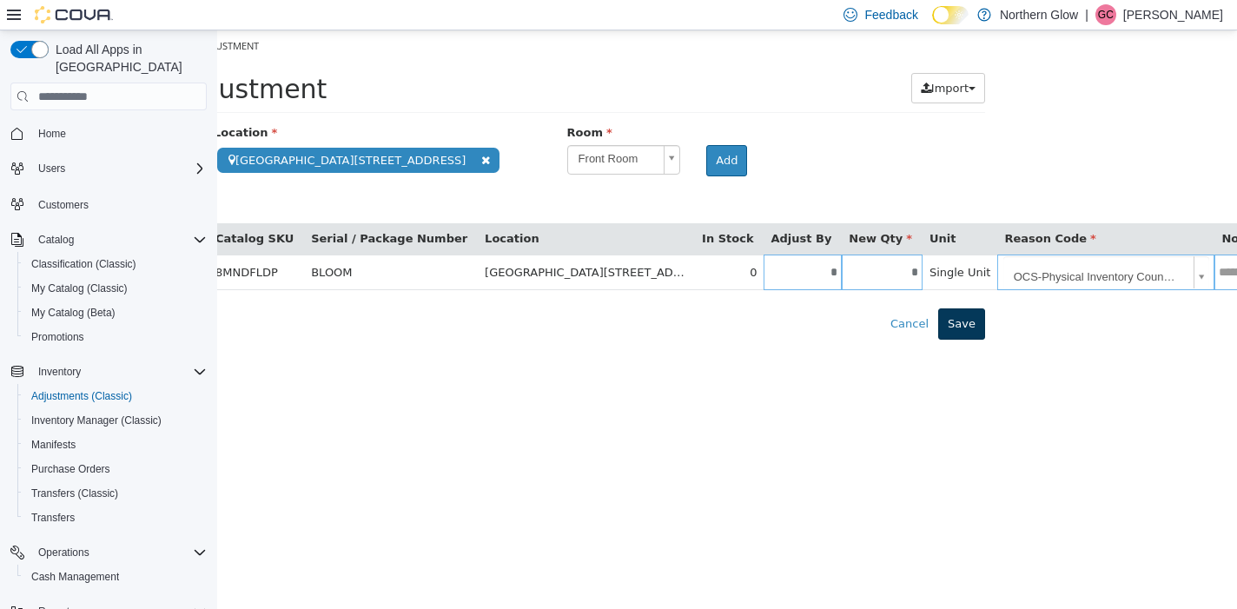
scroll to position [0, 238]
click at [968, 321] on button "Save" at bounding box center [962, 323] width 47 height 31
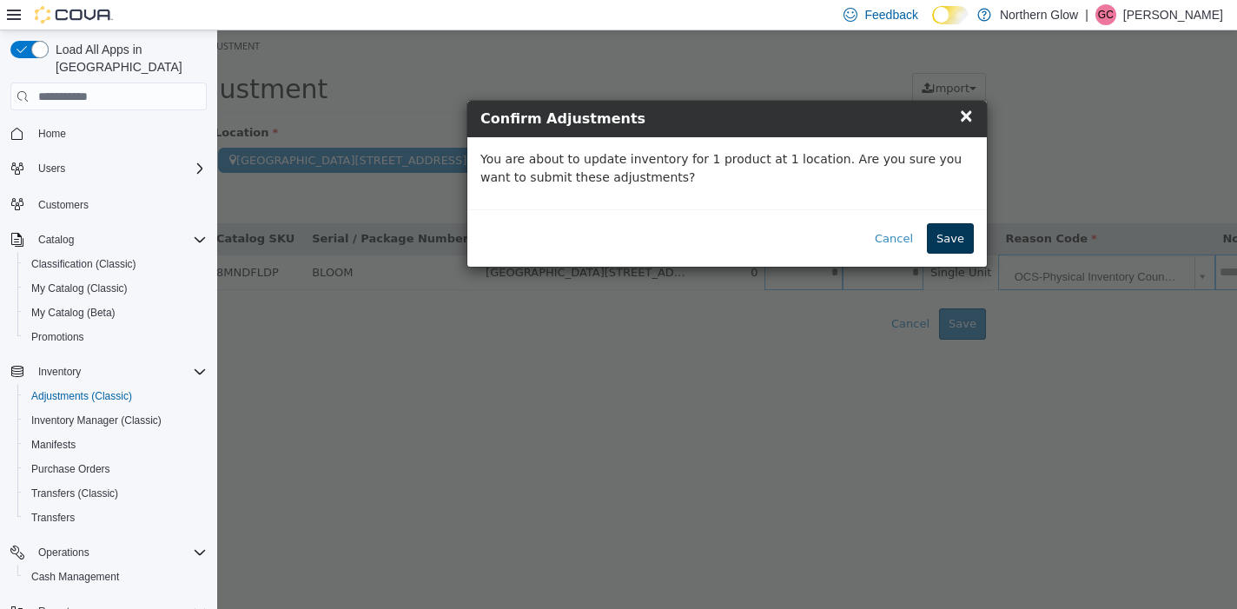
click at [954, 233] on button "Save" at bounding box center [950, 238] width 47 height 31
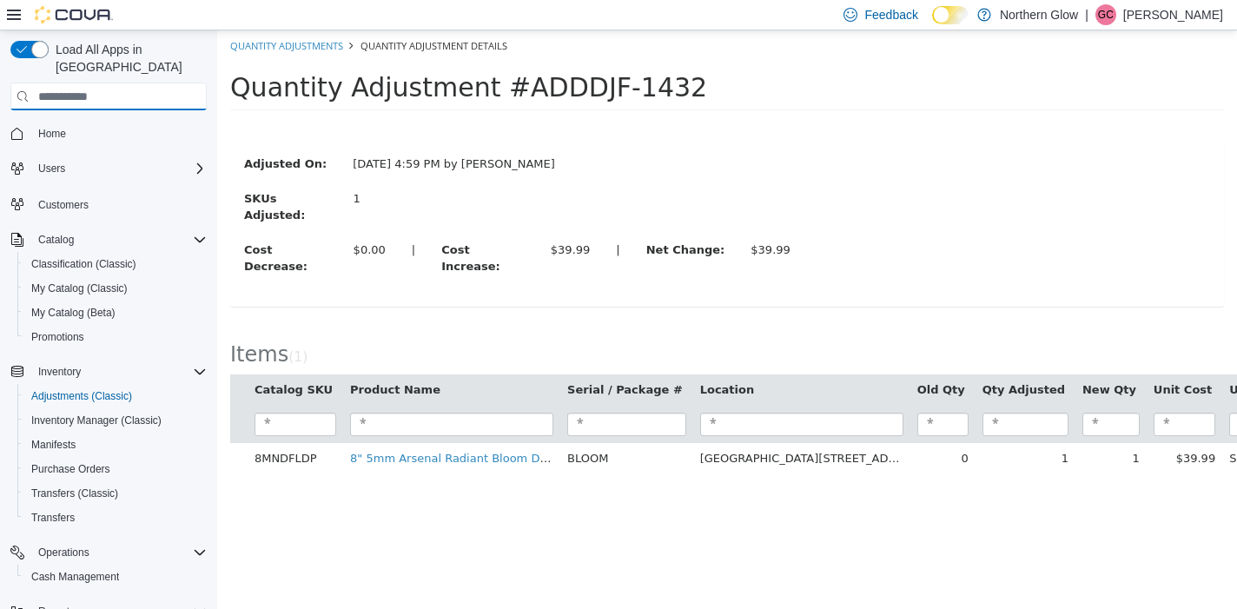
click at [89, 83] on input "search" at bounding box center [108, 97] width 196 height 28
click at [73, 462] on span "Purchase Orders" at bounding box center [70, 469] width 79 height 14
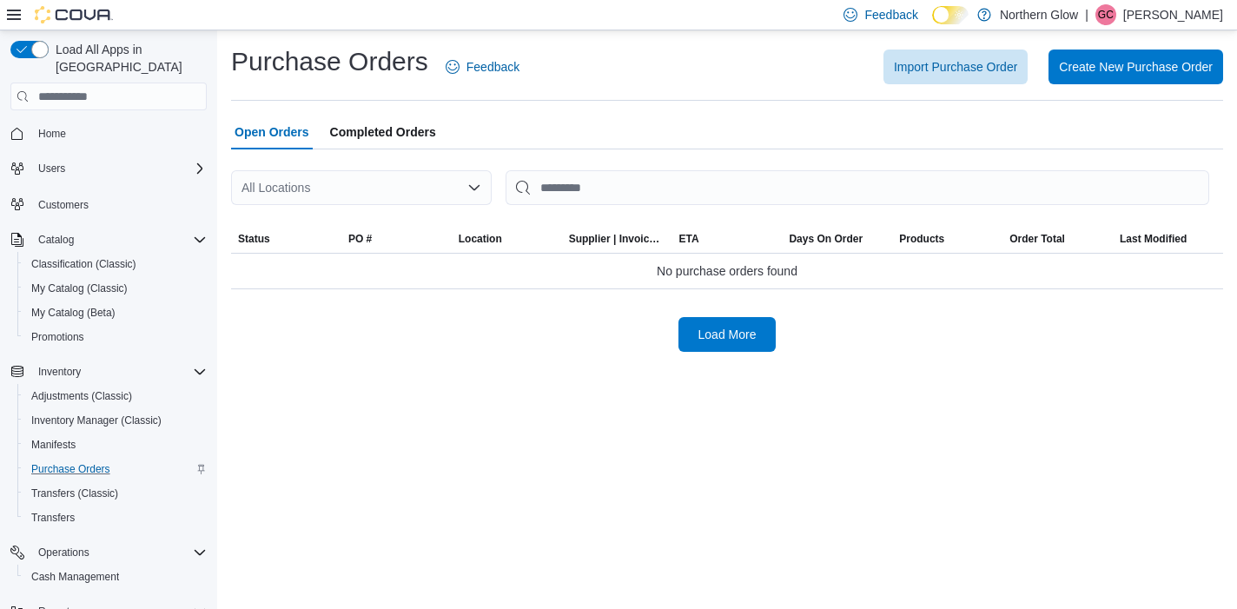
click at [303, 190] on div "All Locations" at bounding box center [361, 187] width 261 height 35
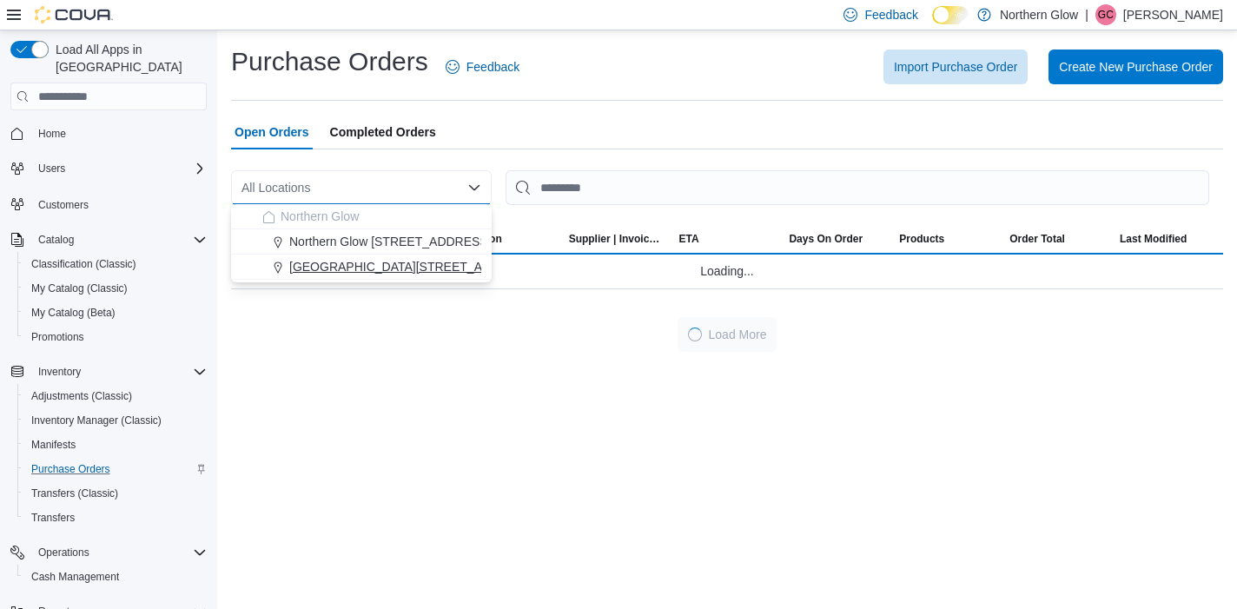
click at [363, 271] on span "[GEOGRAPHIC_DATA][STREET_ADDRESS]" at bounding box center [412, 266] width 247 height 17
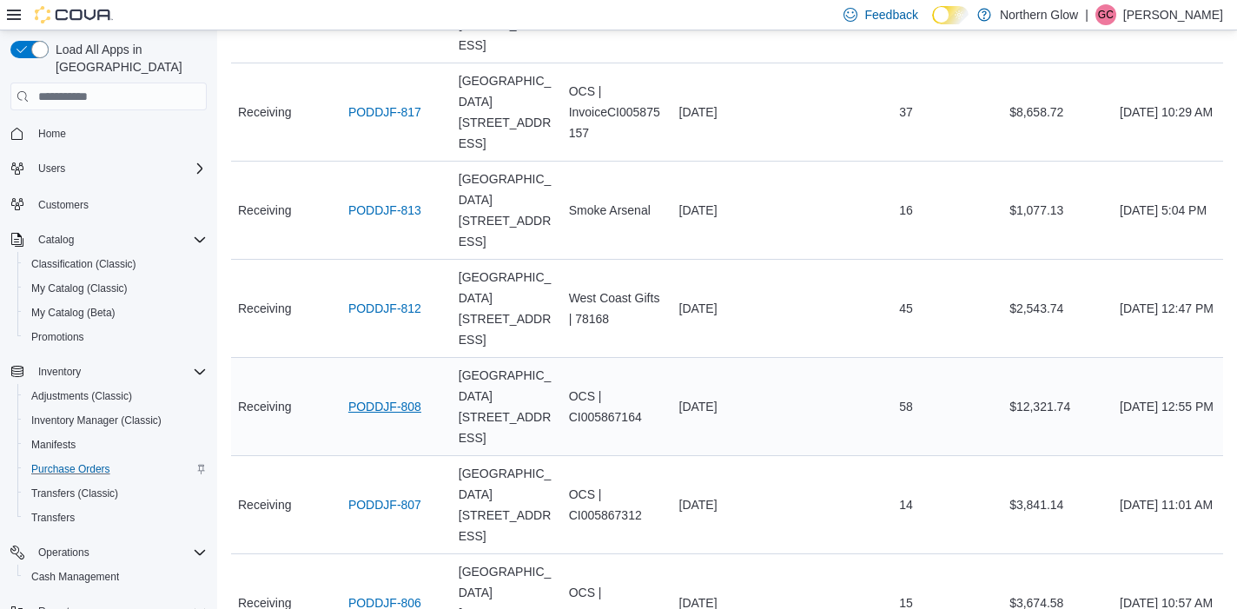
scroll to position [400, 0]
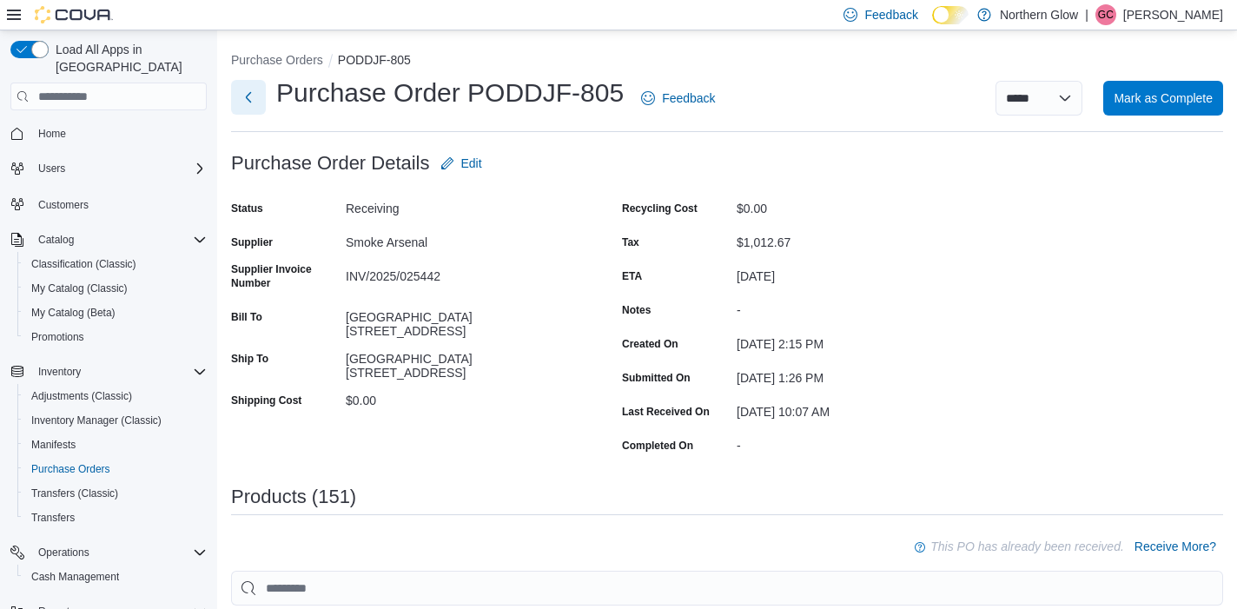
click at [251, 112] on button "Next" at bounding box center [248, 97] width 35 height 35
